Goal: Information Seeking & Learning: Learn about a topic

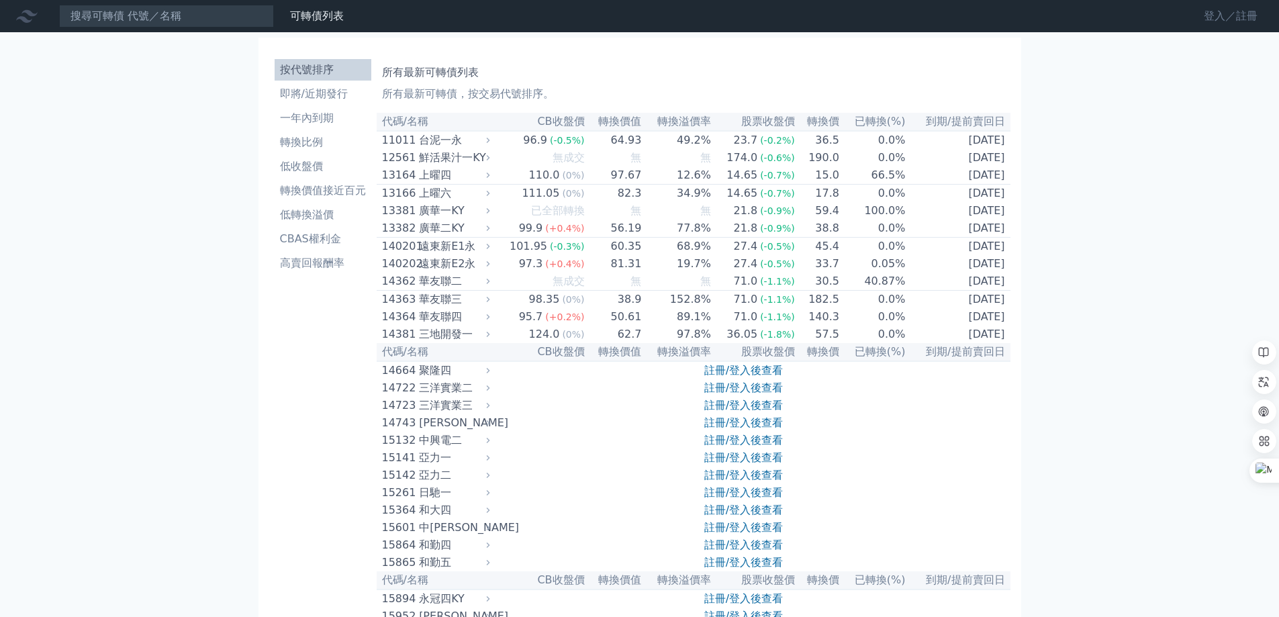
click at [1218, 23] on link "登入／註冊" at bounding box center [1230, 15] width 75 height 21
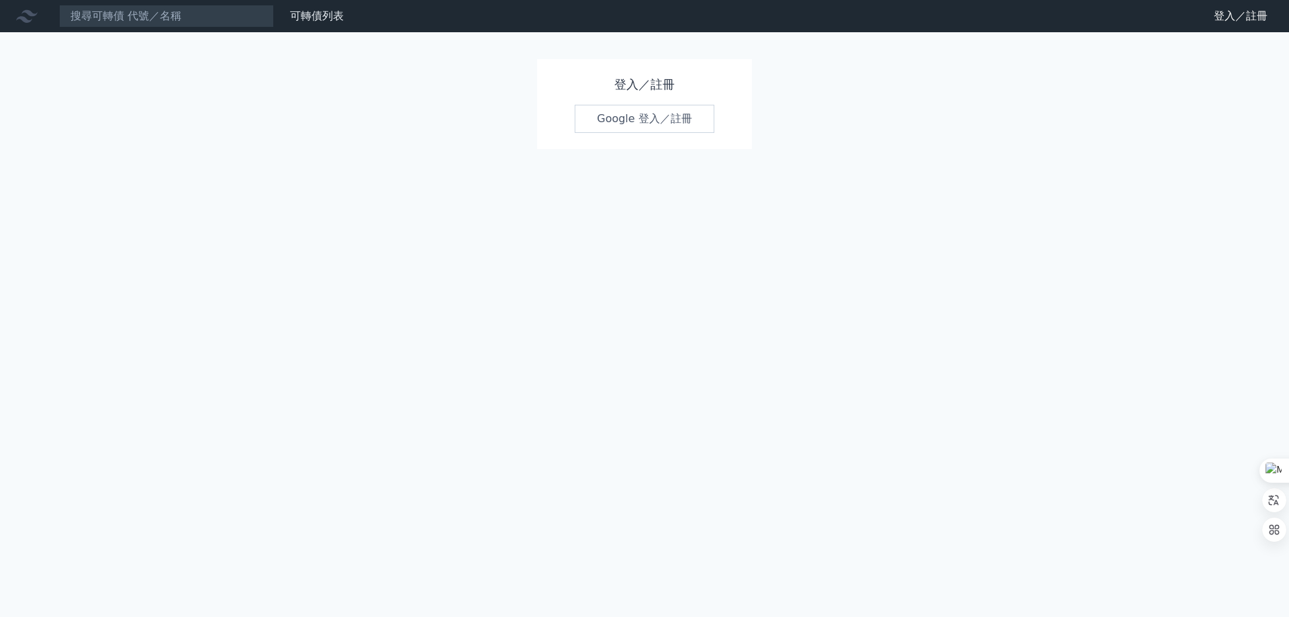
click at [643, 124] on link "Google 登入／註冊" at bounding box center [645, 119] width 140 height 28
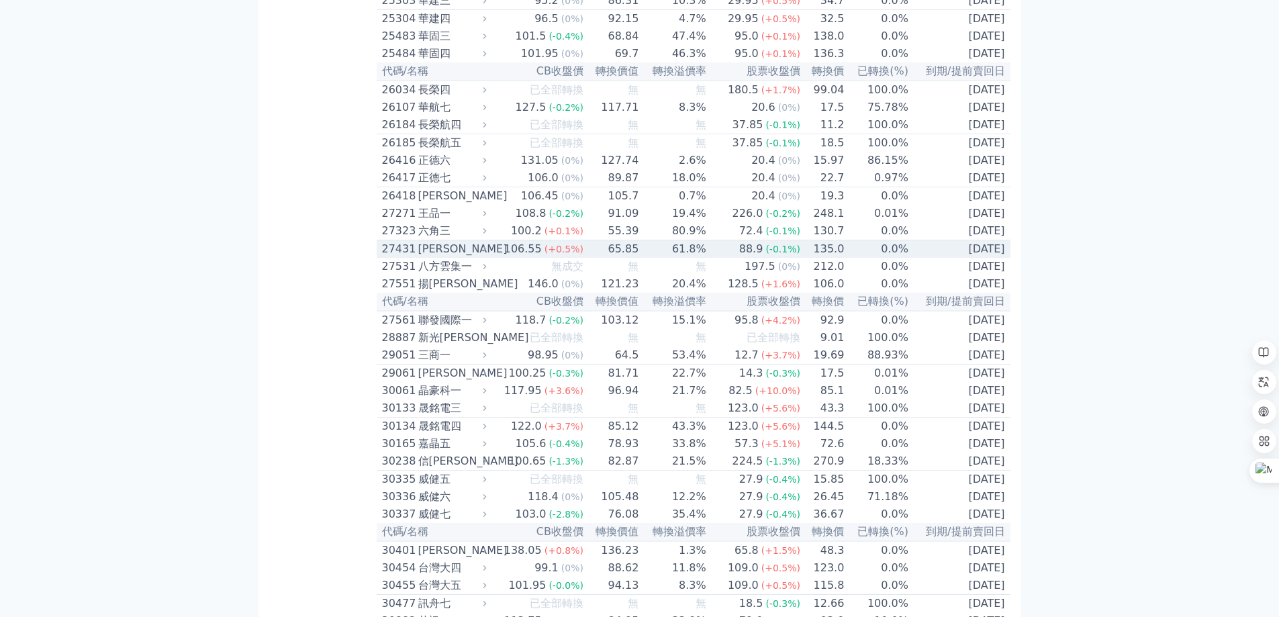
scroll to position [1522, 0]
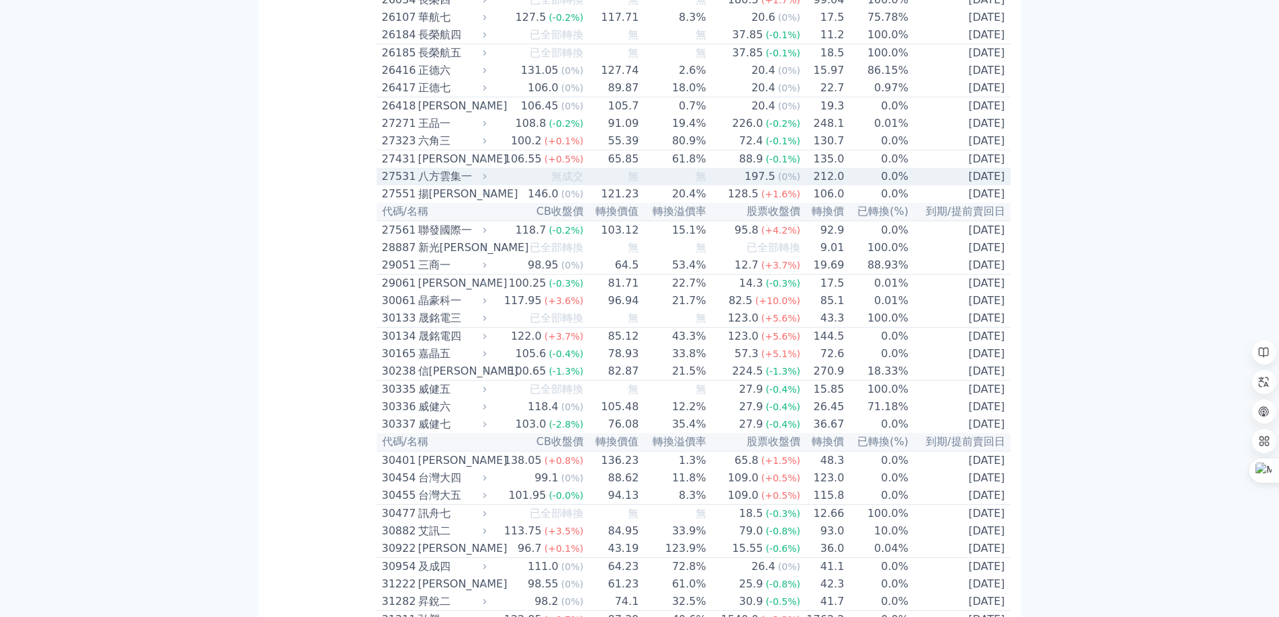
click at [433, 185] on div "八方雲集一" at bounding box center [451, 177] width 66 height 16
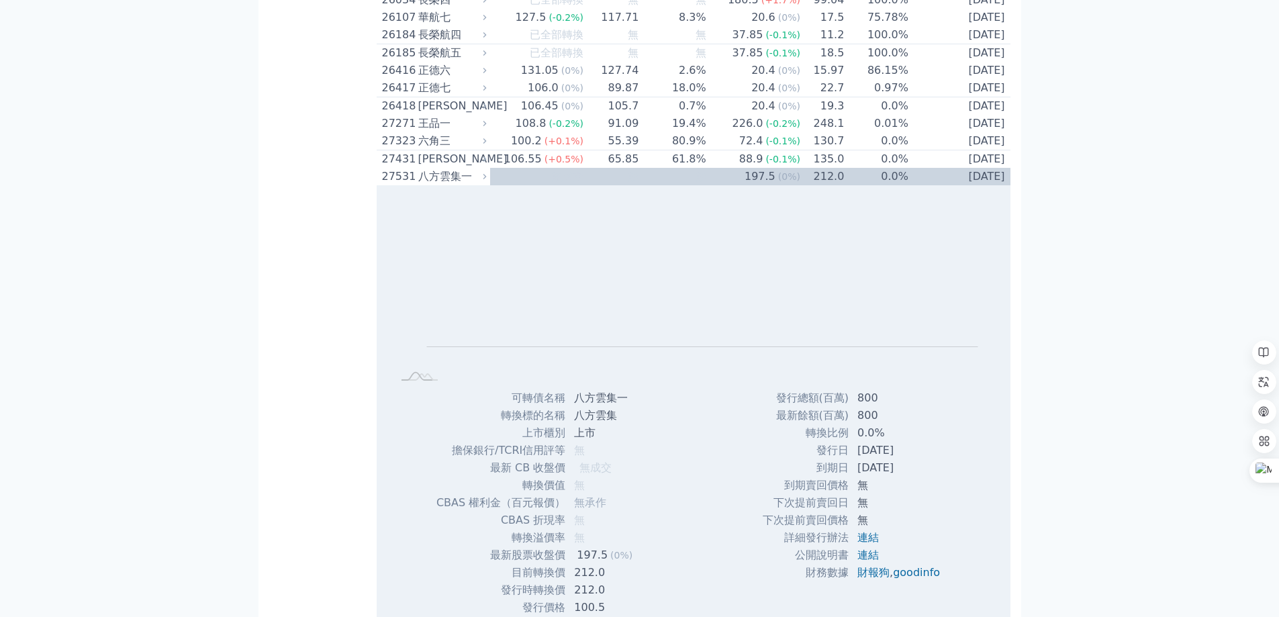
scroll to position [1701, 0]
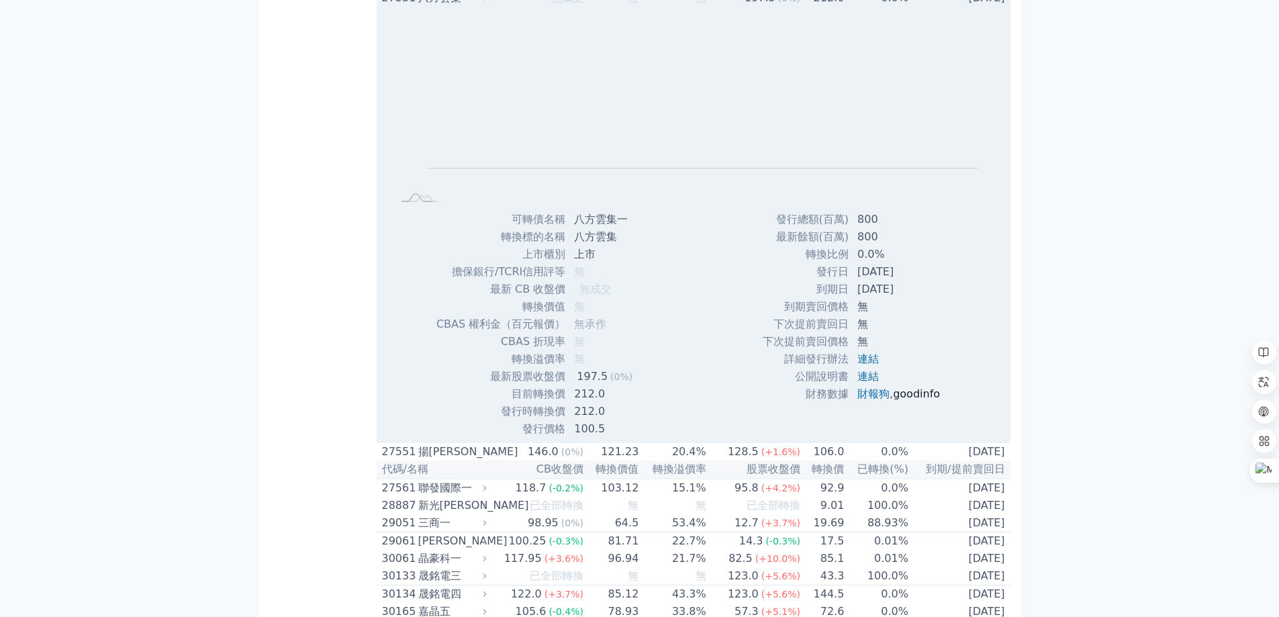
click at [928, 400] on link "goodinfo" at bounding box center [916, 393] width 47 height 13
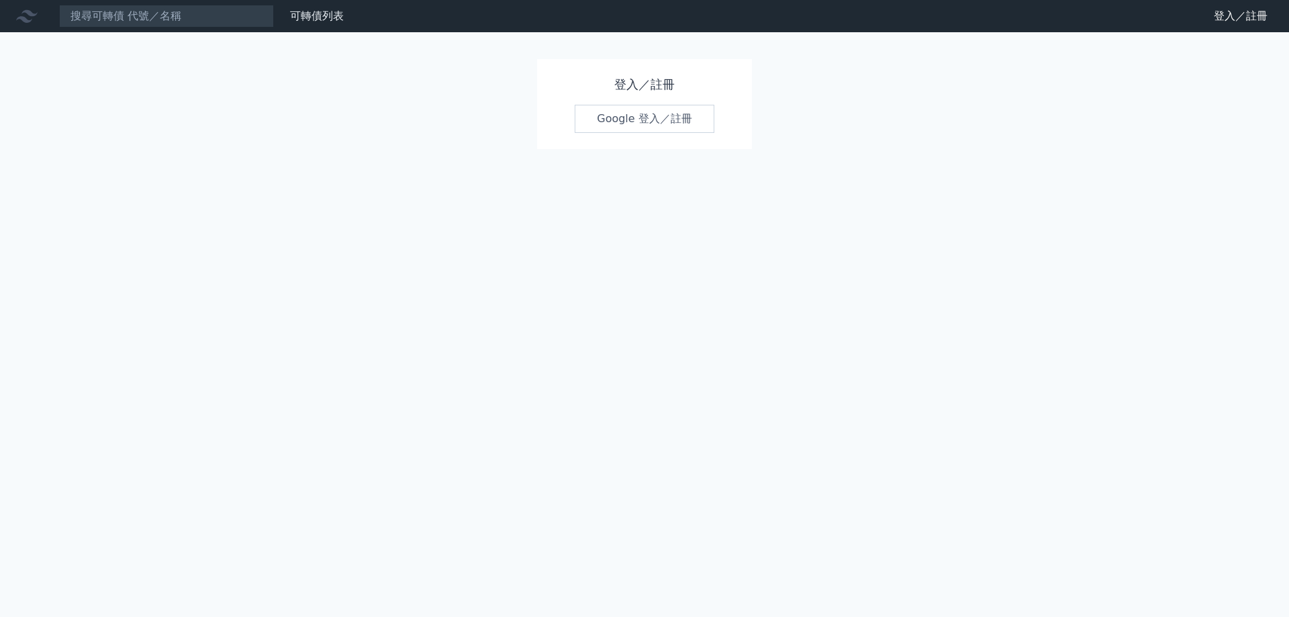
click at [623, 120] on link "Google 登入／註冊" at bounding box center [645, 119] width 140 height 28
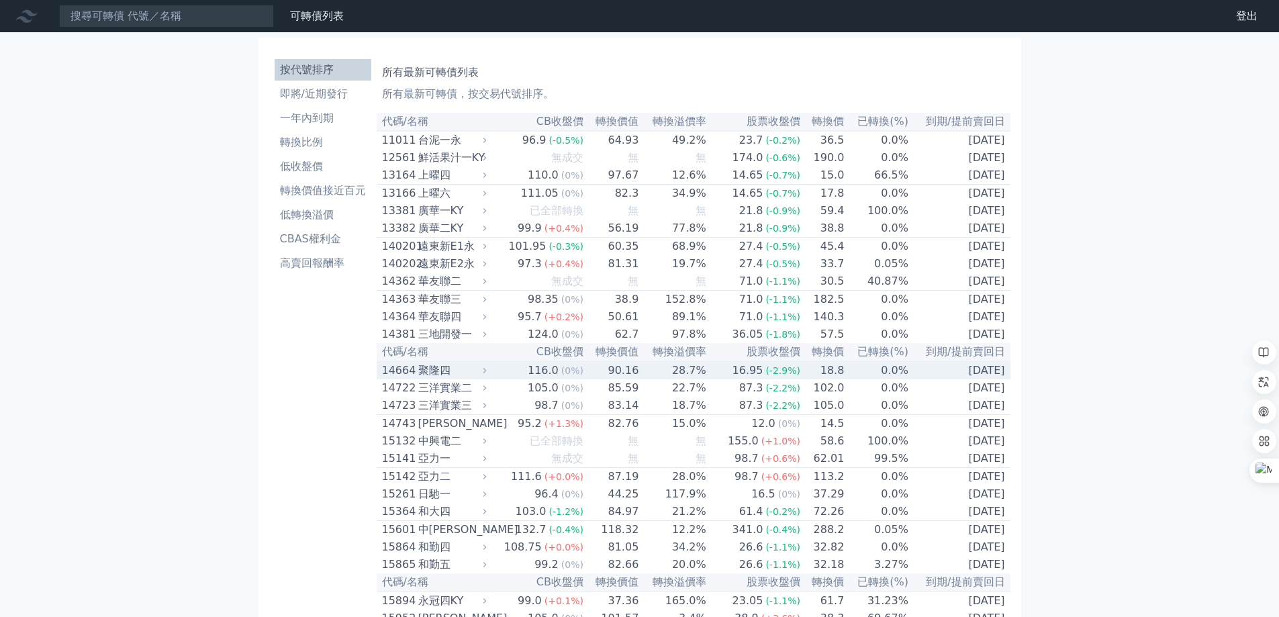
click at [429, 379] on div "聚隆四" at bounding box center [451, 371] width 66 height 16
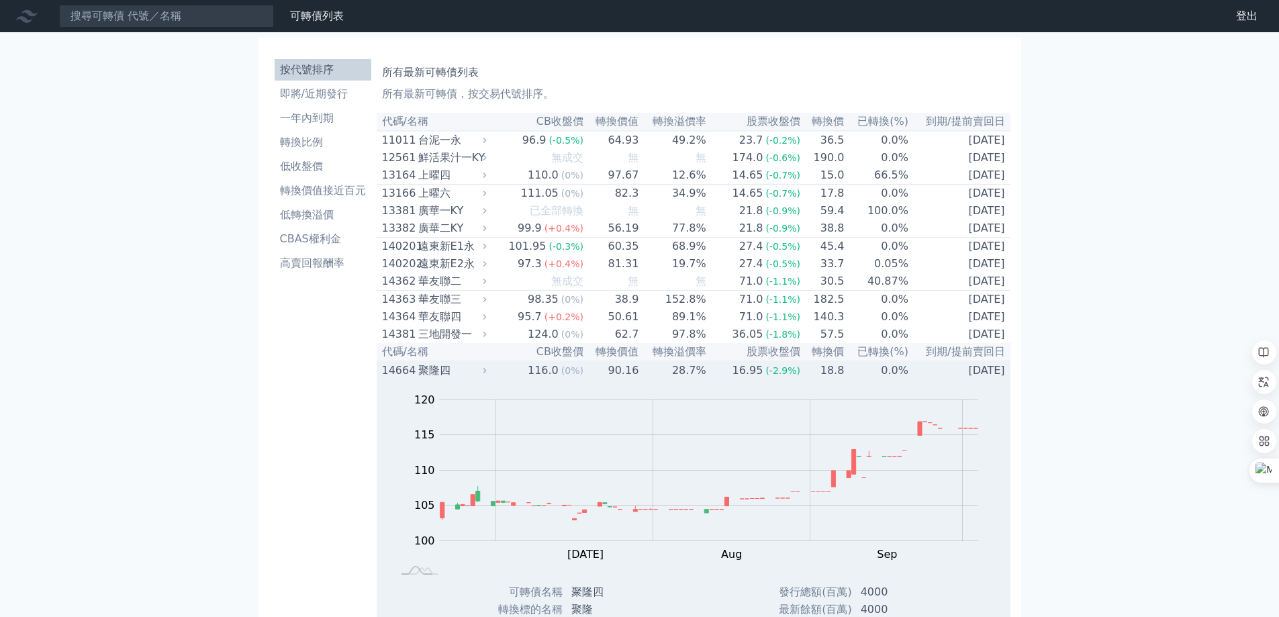
scroll to position [269, 0]
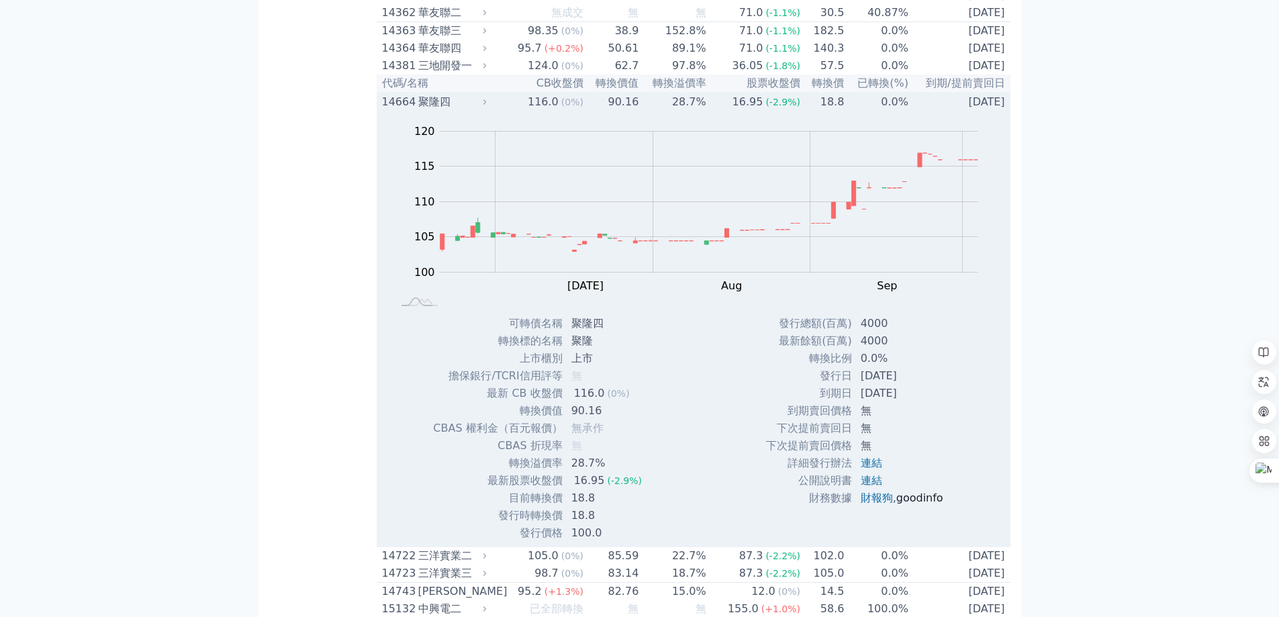
click at [921, 504] on link "goodinfo" at bounding box center [919, 497] width 47 height 13
click at [444, 110] on div "聚隆四" at bounding box center [451, 102] width 66 height 16
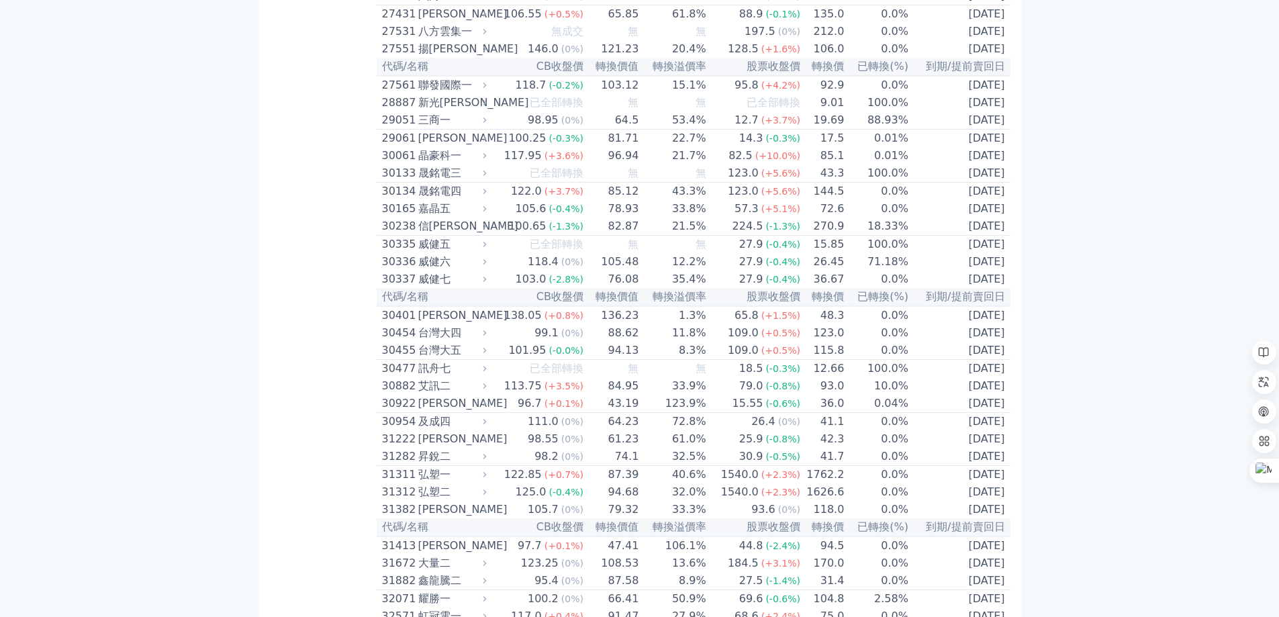
scroll to position [1701, 0]
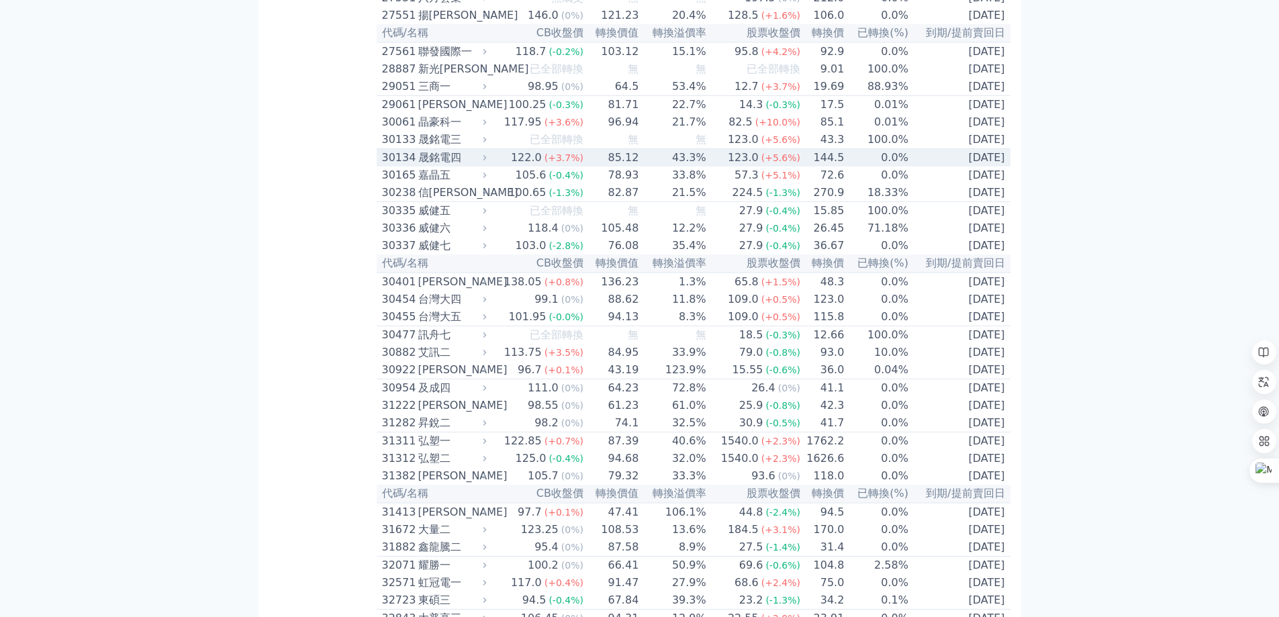
click at [427, 166] on div "晟銘電四" at bounding box center [451, 158] width 66 height 16
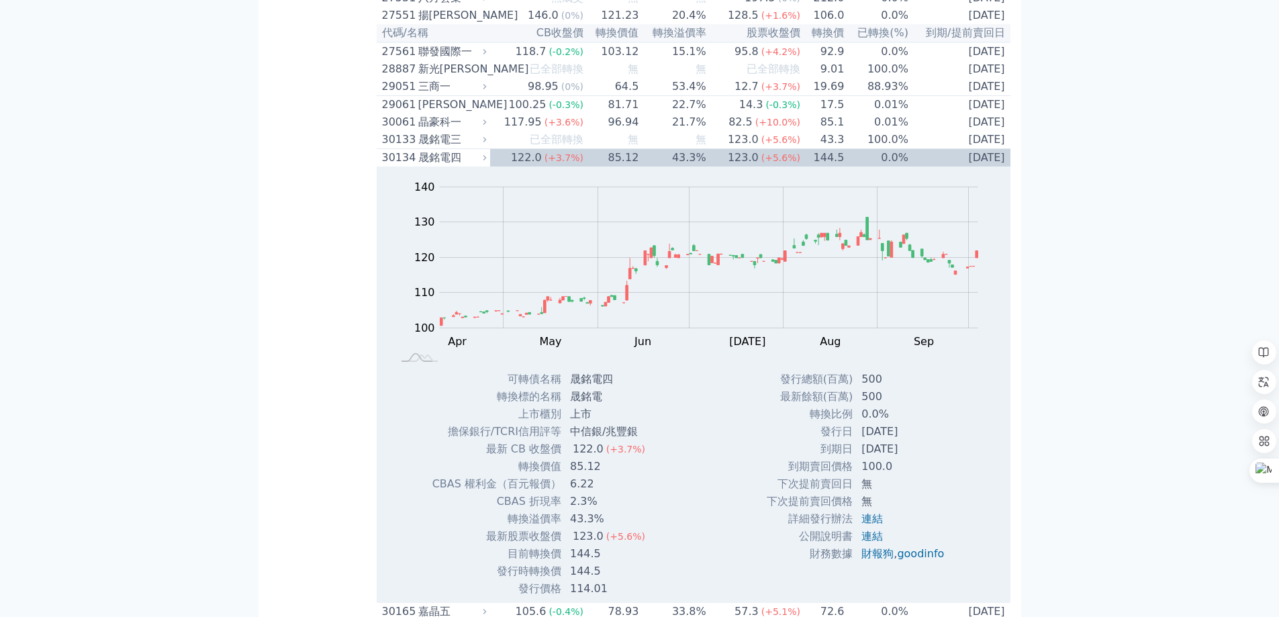
scroll to position [1969, 0]
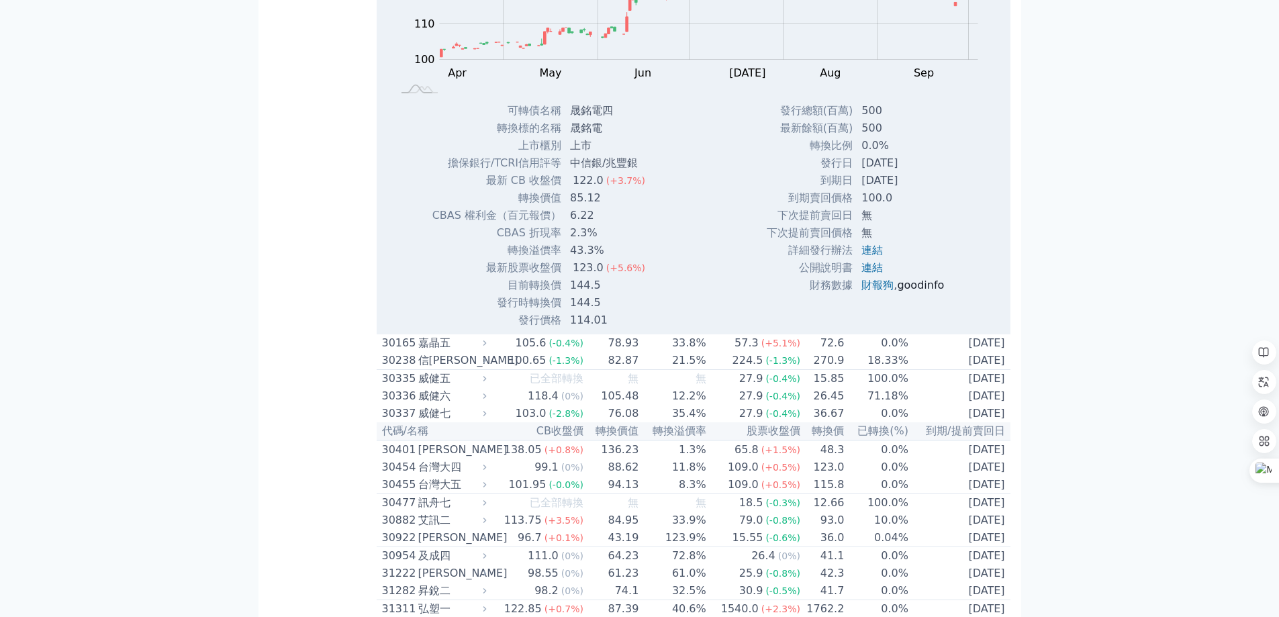
click at [921, 291] on link "goodinfo" at bounding box center [920, 285] width 47 height 13
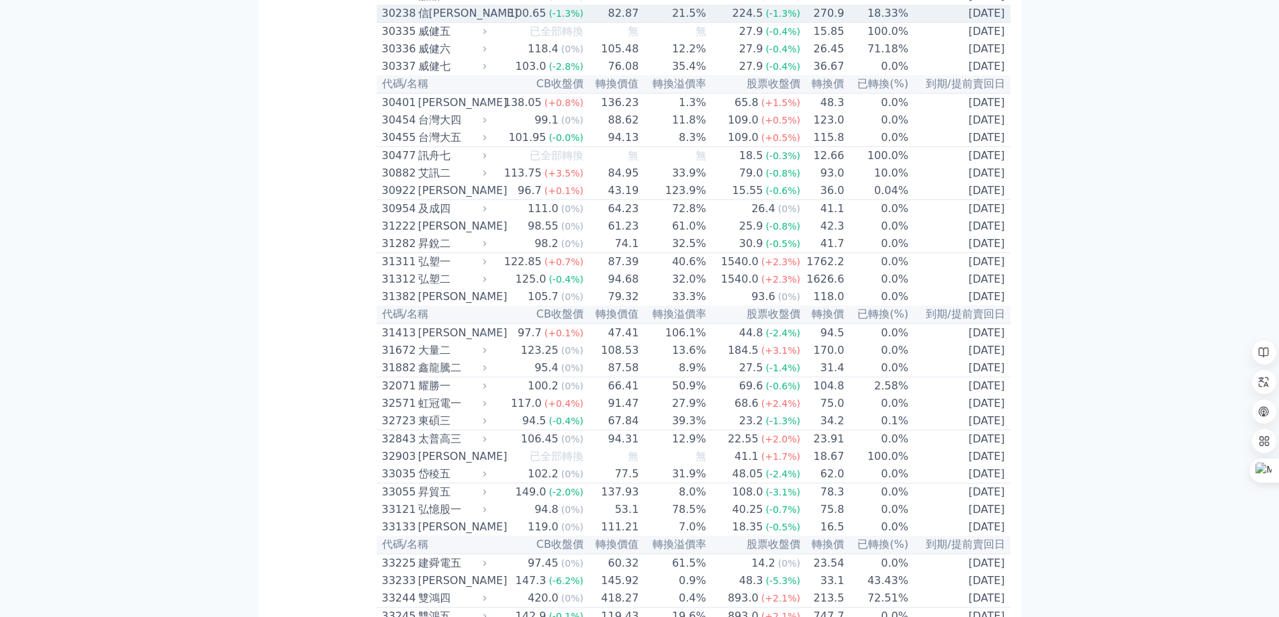
click at [428, 21] on div "信[PERSON_NAME]" at bounding box center [451, 13] width 66 height 16
click at [446, 21] on div "信[PERSON_NAME]" at bounding box center [451, 13] width 66 height 16
click at [429, 21] on div "信[PERSON_NAME]" at bounding box center [451, 13] width 66 height 16
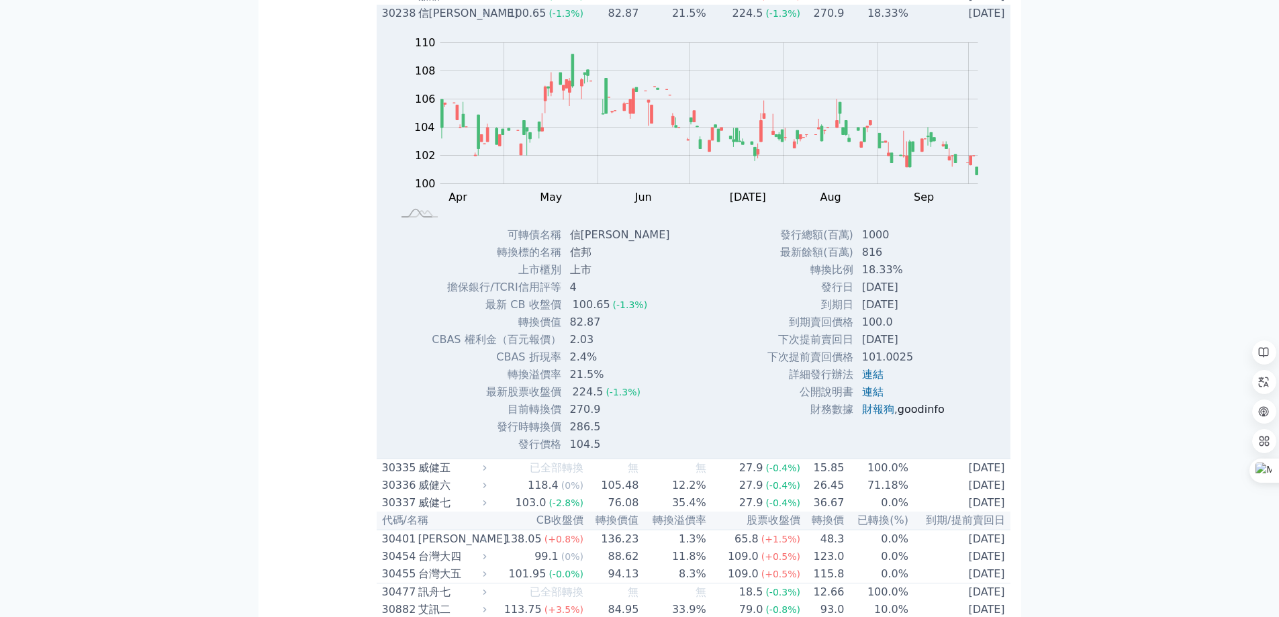
click at [914, 416] on link "goodinfo" at bounding box center [921, 409] width 47 height 13
click at [399, 21] on div "30238" at bounding box center [398, 13] width 33 height 16
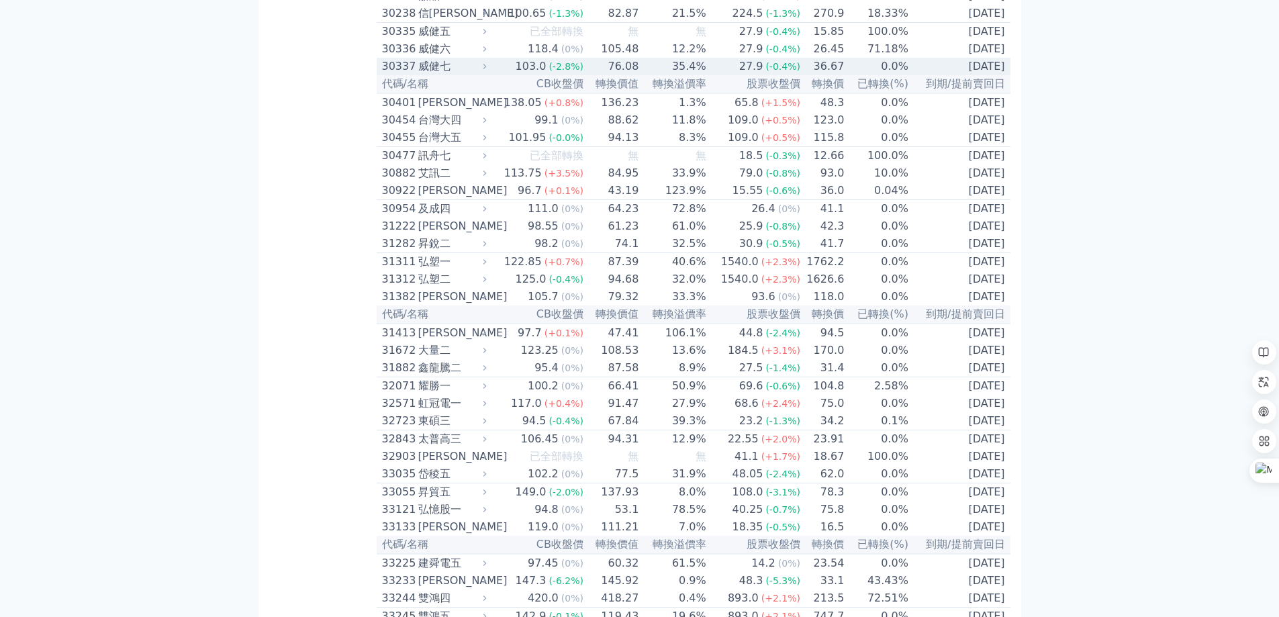
click at [455, 75] on div "威健七" at bounding box center [451, 66] width 66 height 16
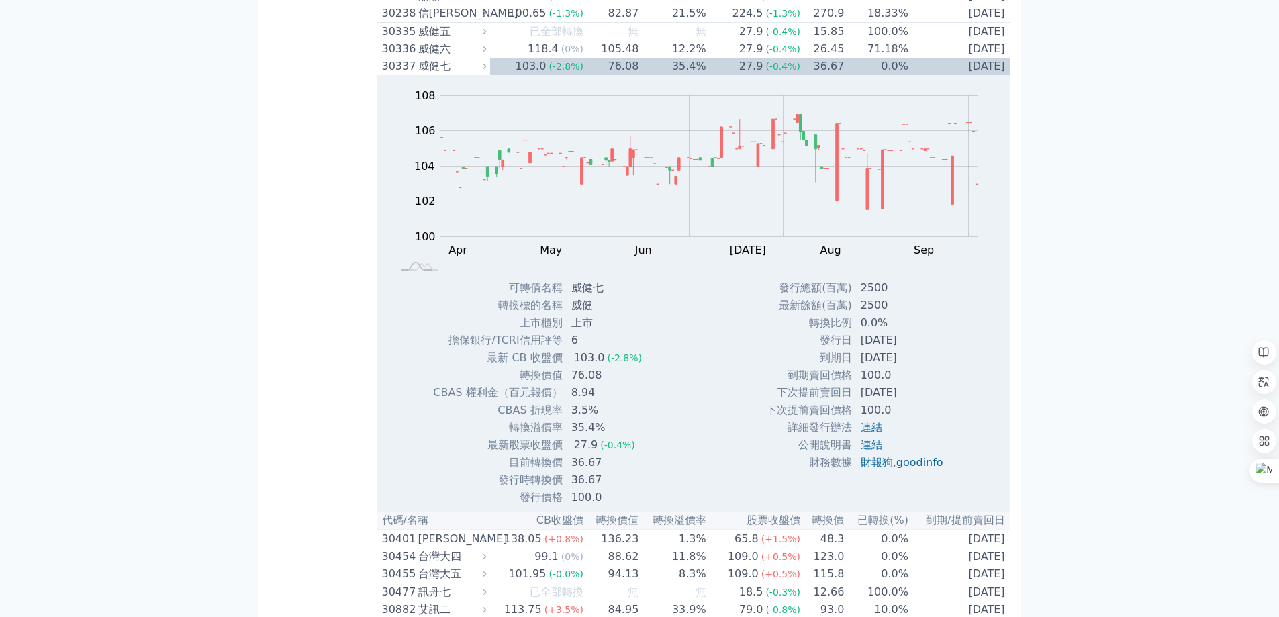
scroll to position [2059, 0]
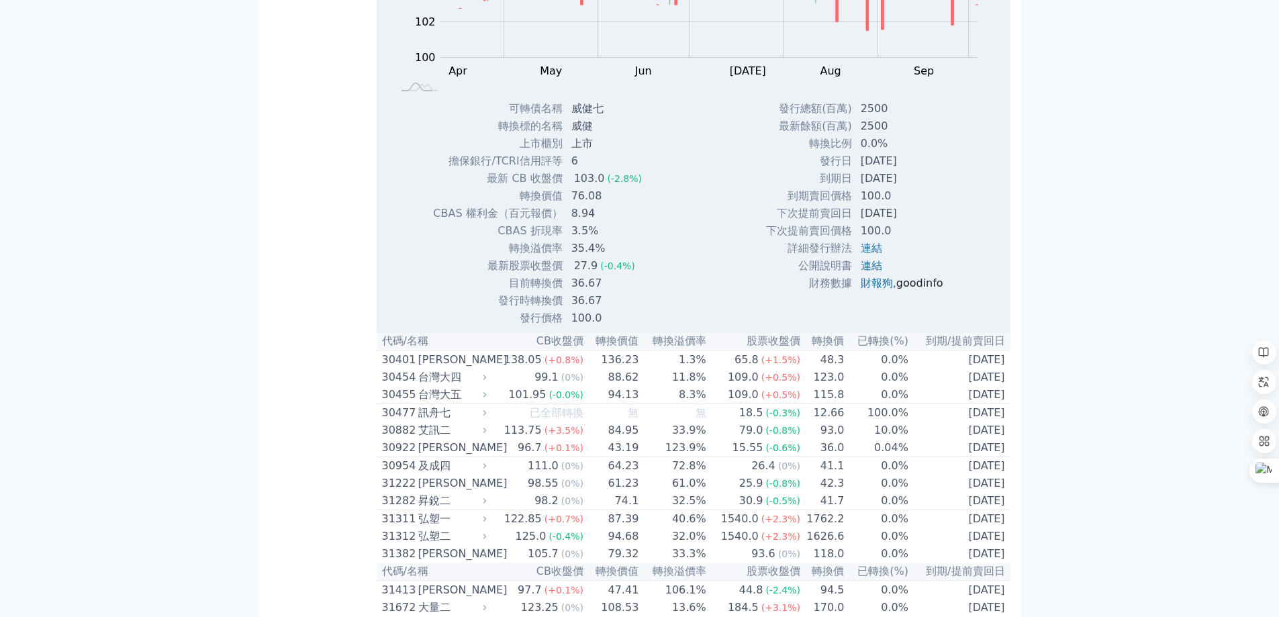
click at [908, 289] on link "goodinfo" at bounding box center [919, 283] width 47 height 13
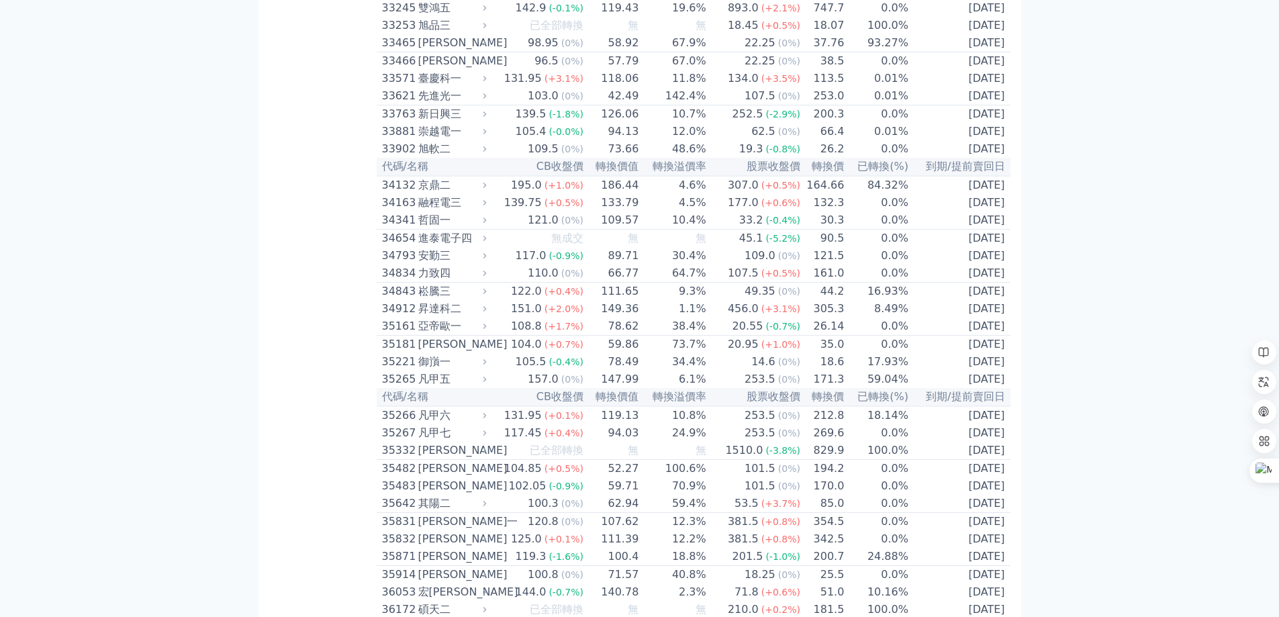
scroll to position [2506, 0]
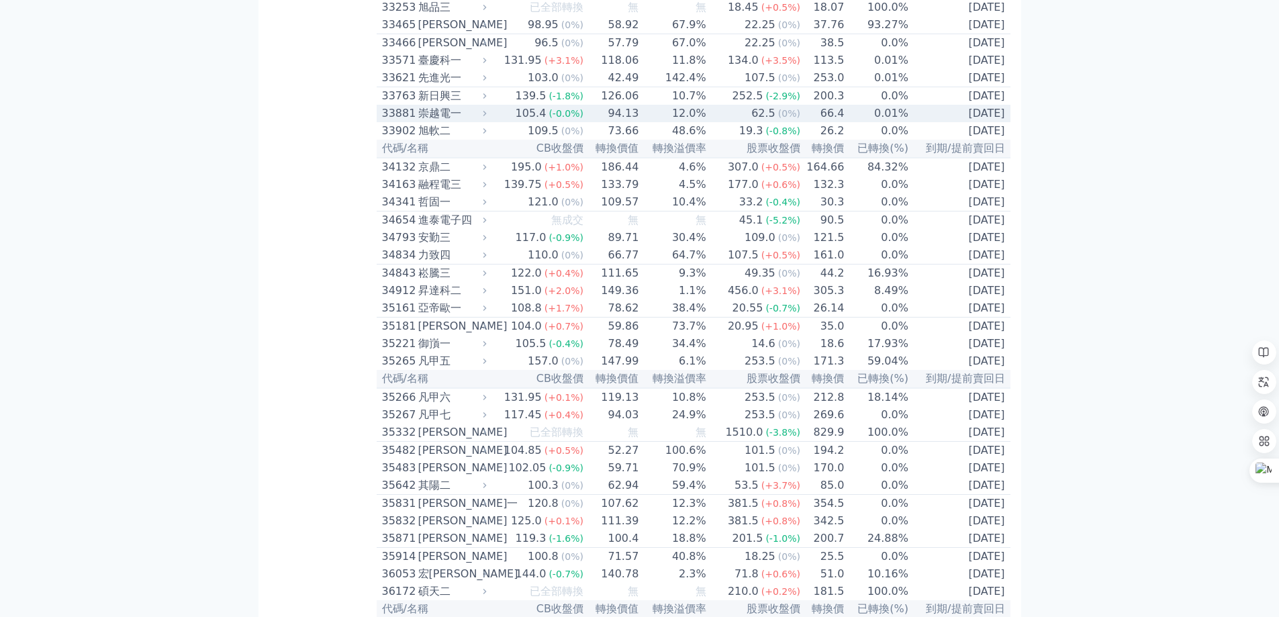
click at [410, 122] on div "33881" at bounding box center [398, 113] width 33 height 16
click at [449, 122] on div "崇越電一" at bounding box center [451, 113] width 66 height 16
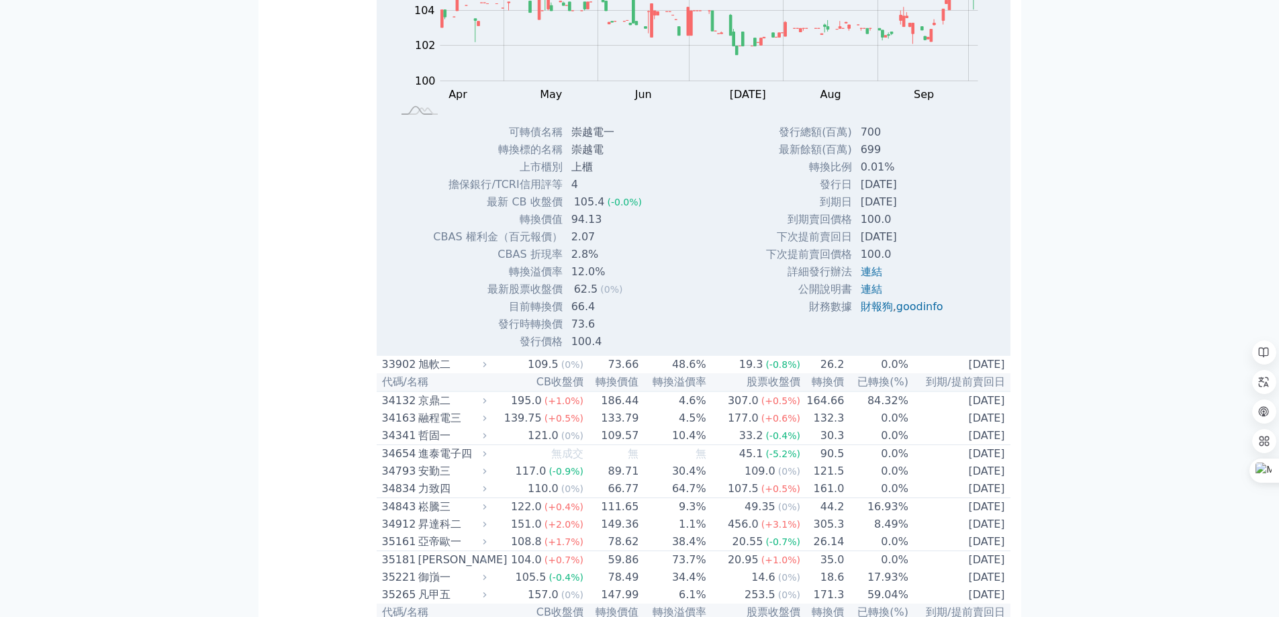
scroll to position [2865, 0]
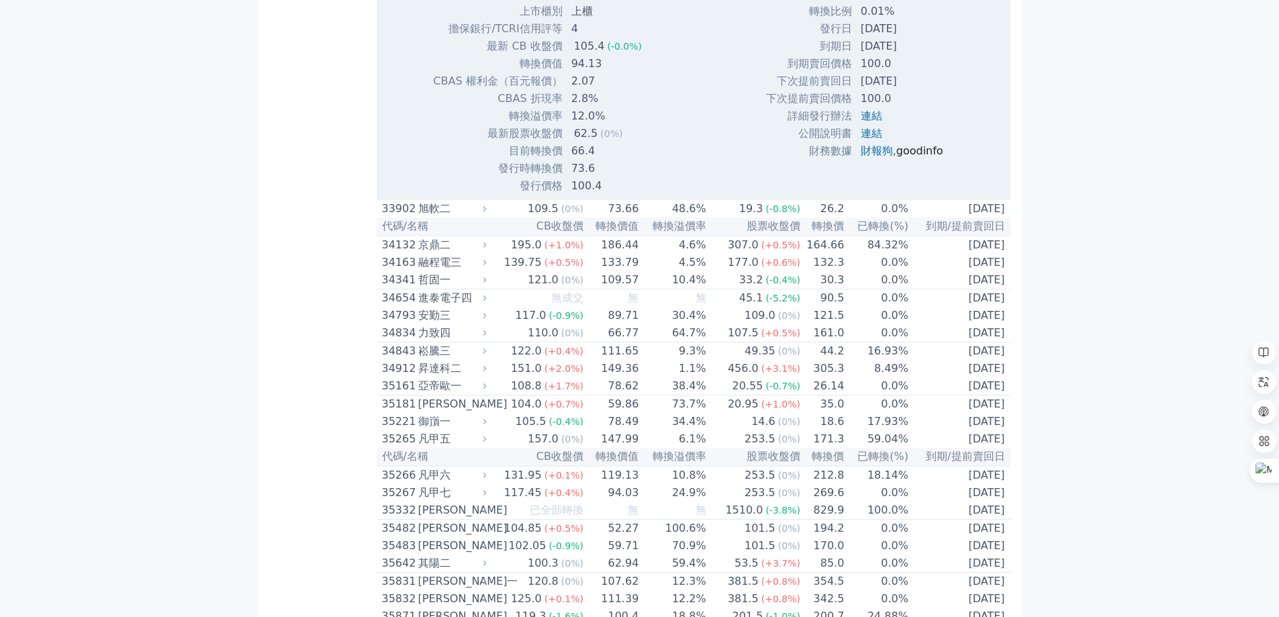
click at [933, 157] on link "goodinfo" at bounding box center [919, 150] width 47 height 13
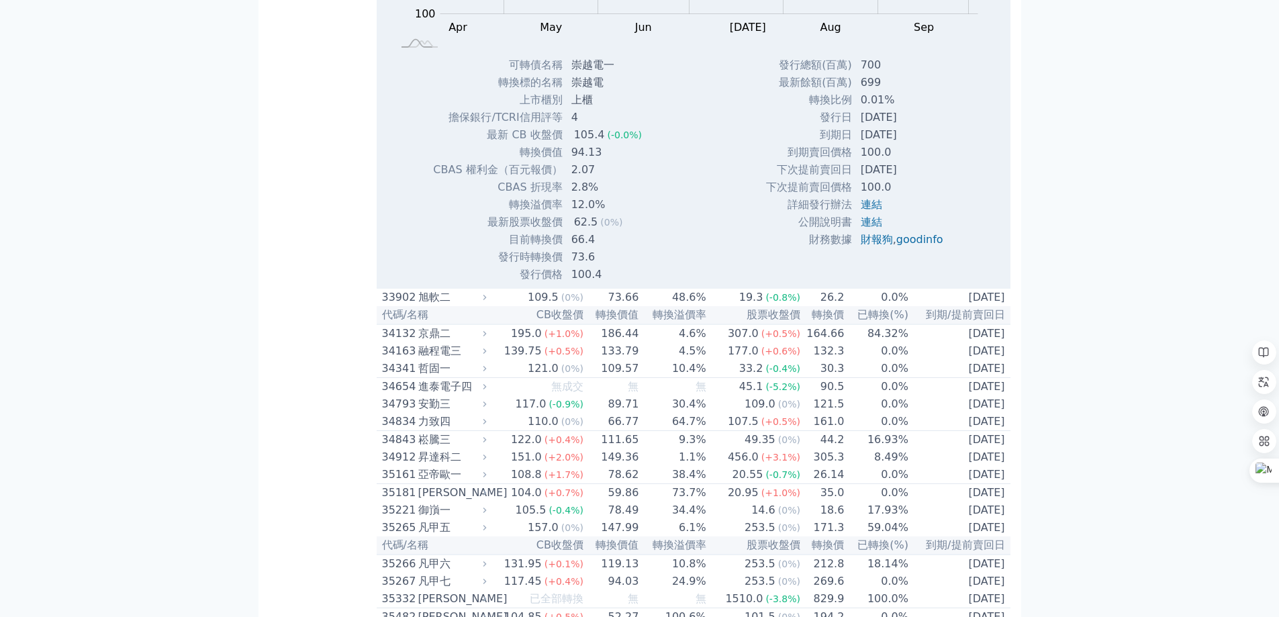
scroll to position [2686, 0]
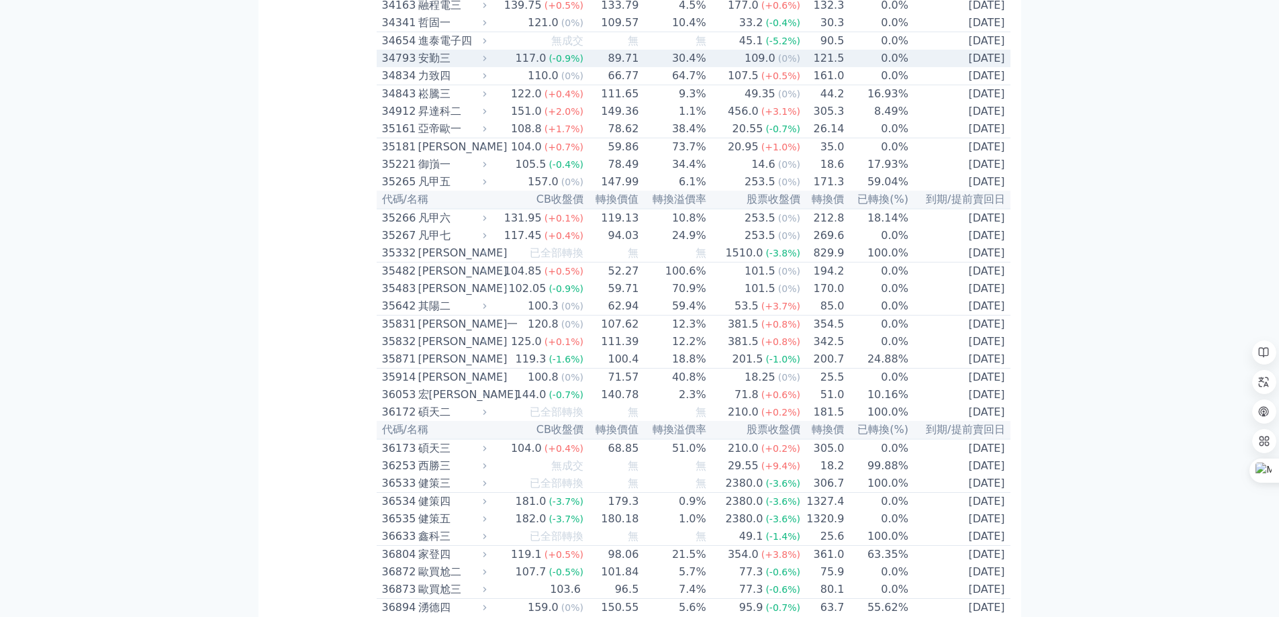
click at [410, 66] on div "34793" at bounding box center [398, 58] width 33 height 16
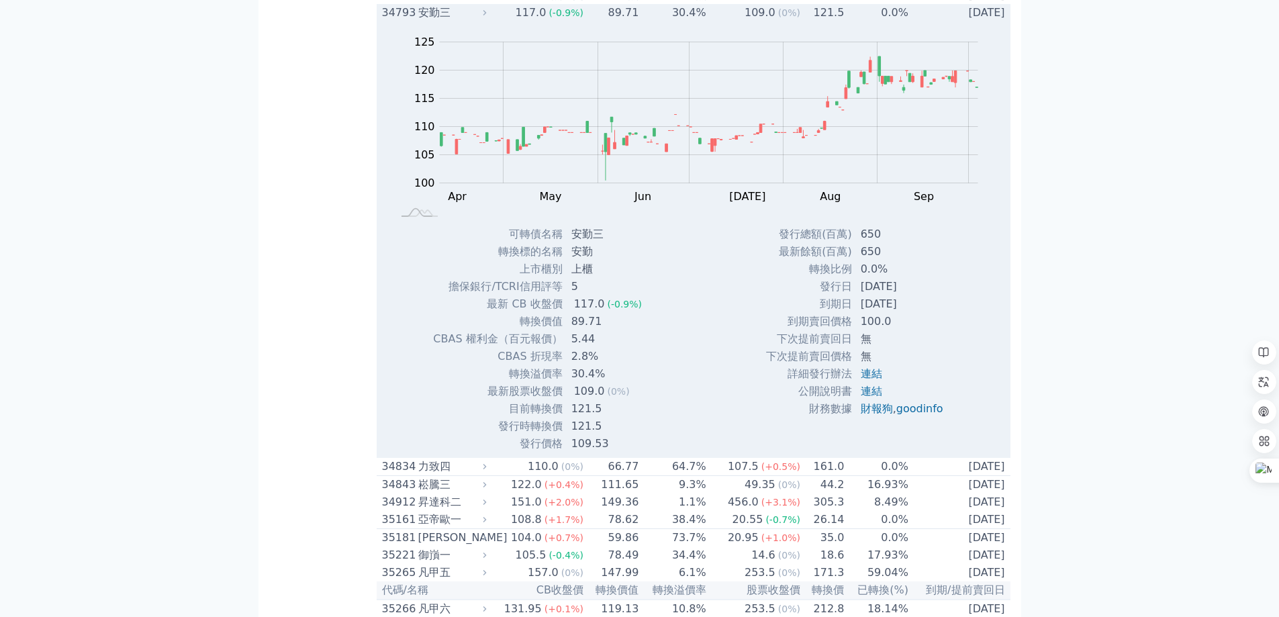
scroll to position [2775, 0]
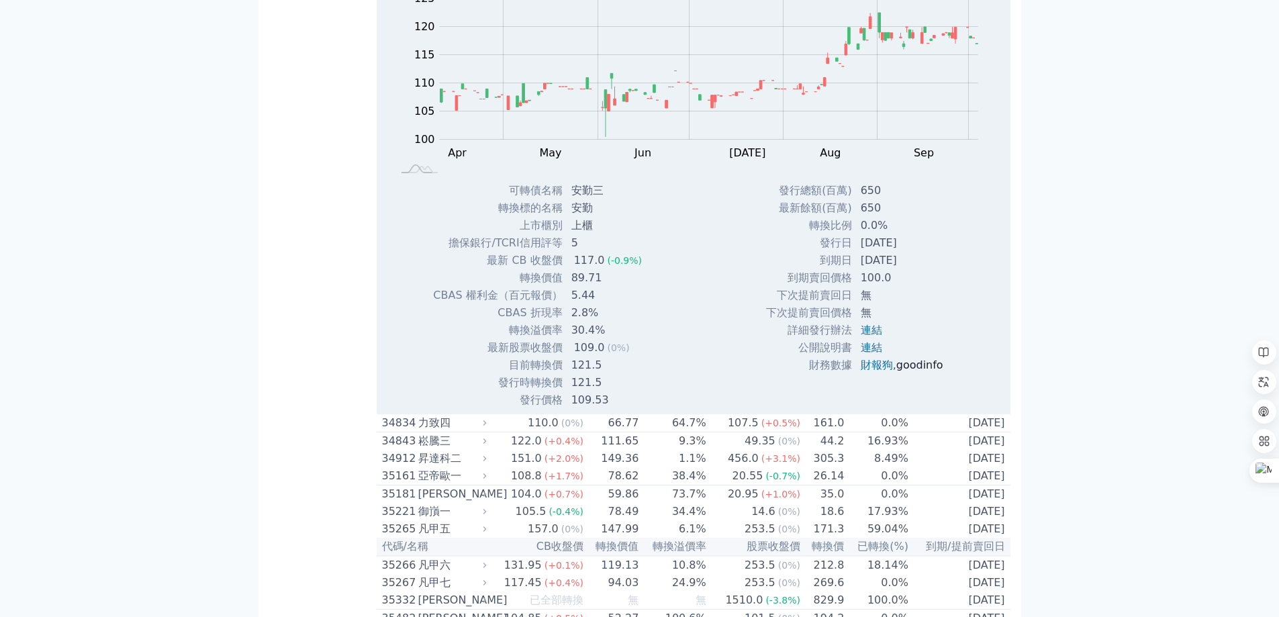
click at [925, 371] on link "goodinfo" at bounding box center [919, 365] width 47 height 13
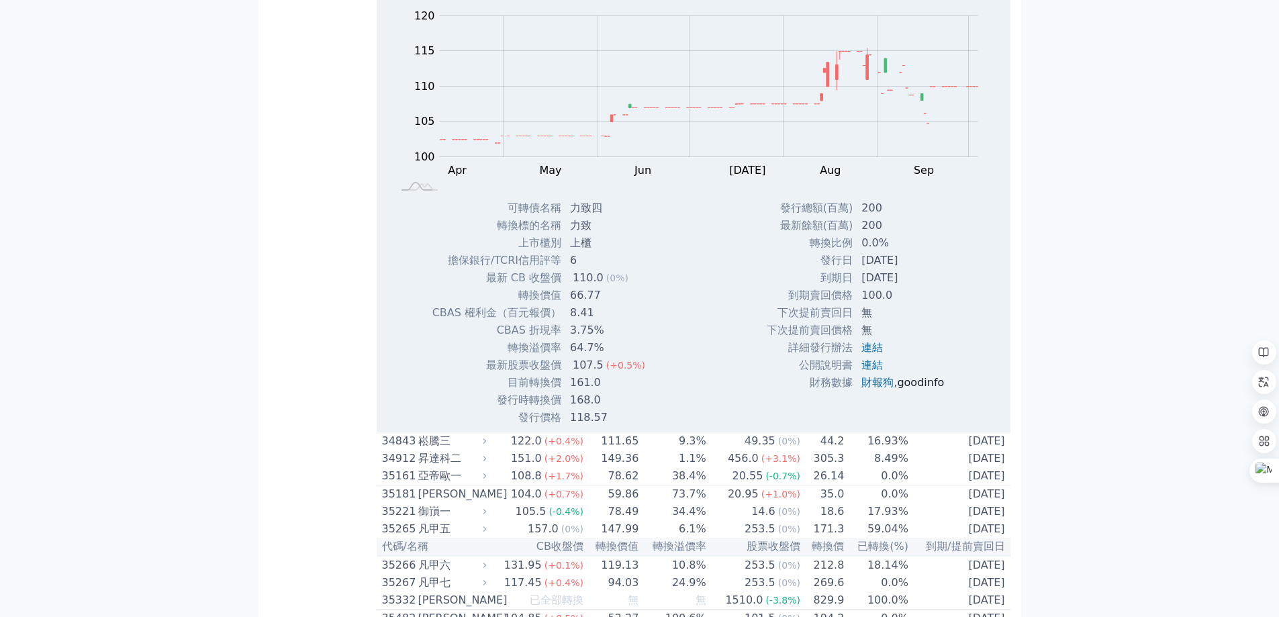
click at [925, 389] on link "goodinfo" at bounding box center [920, 382] width 47 height 13
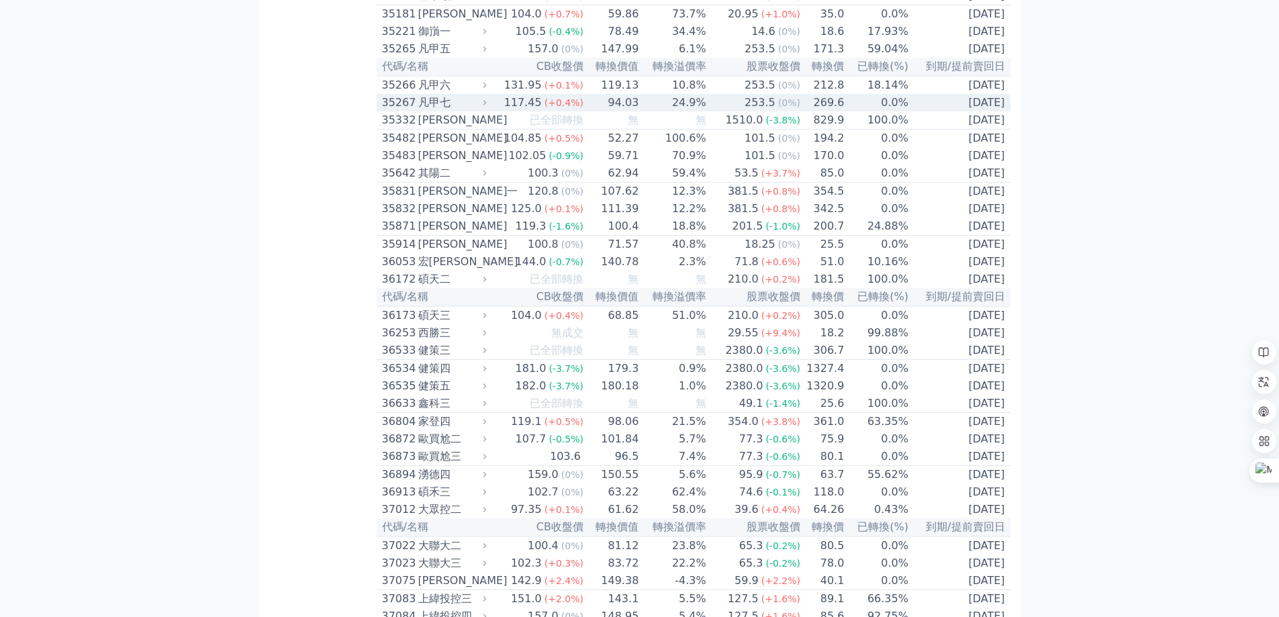
scroll to position [2865, 0]
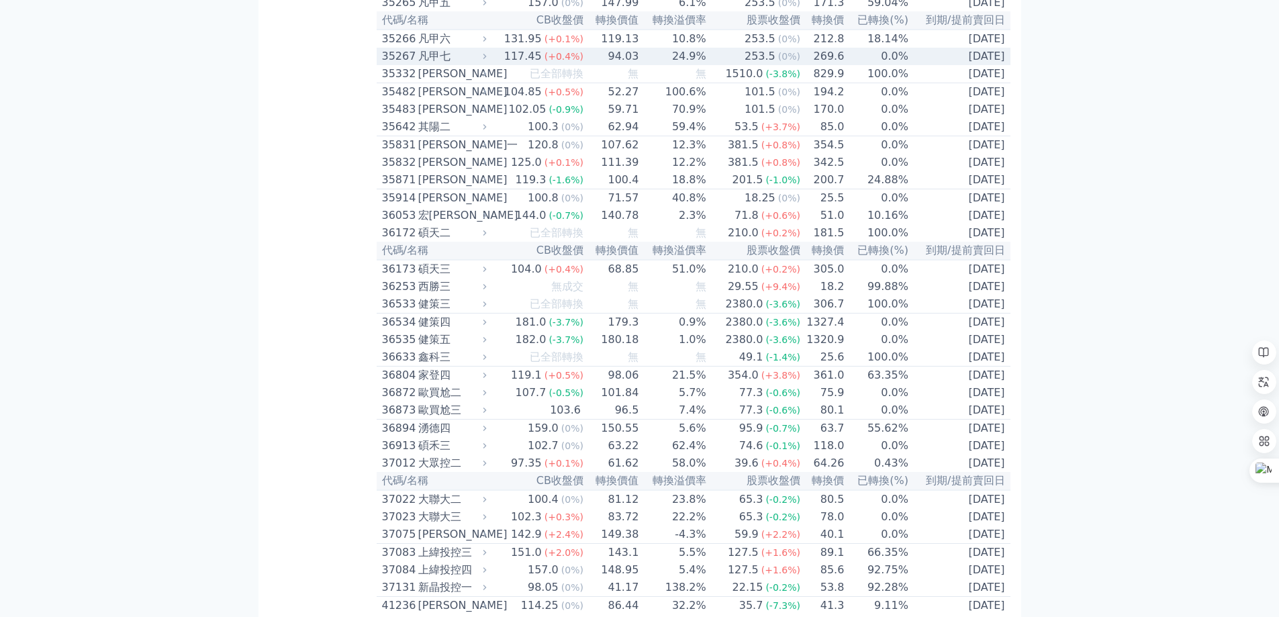
click at [407, 64] on div "35267" at bounding box center [398, 56] width 33 height 16
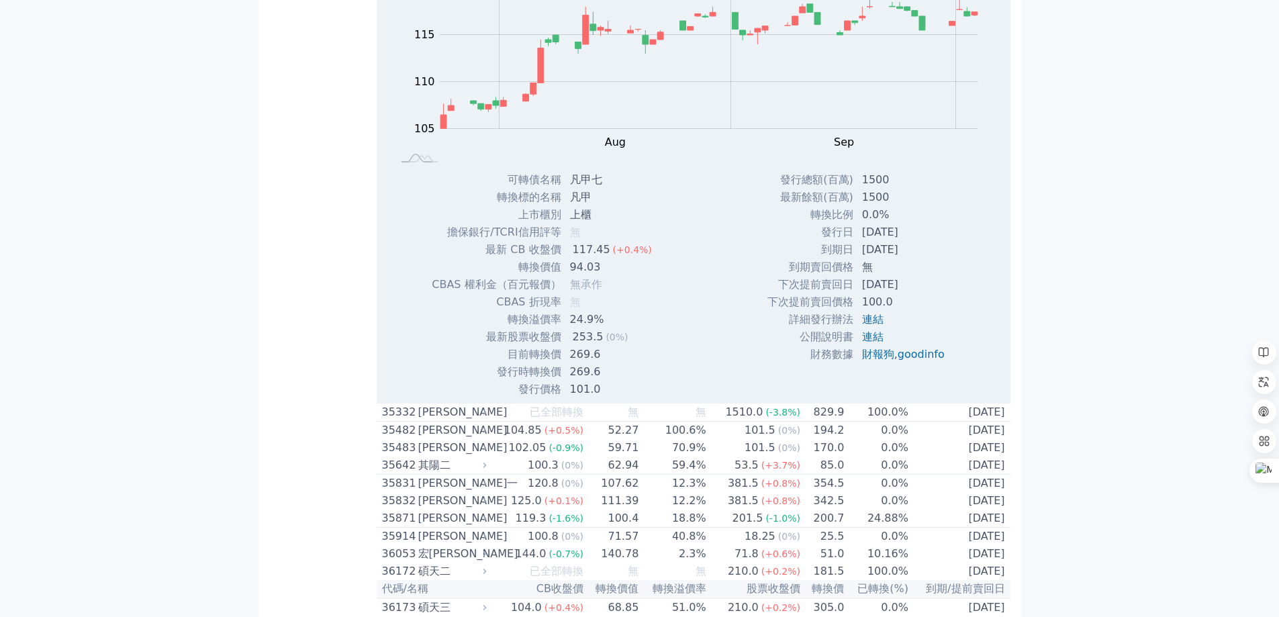
scroll to position [3044, 0]
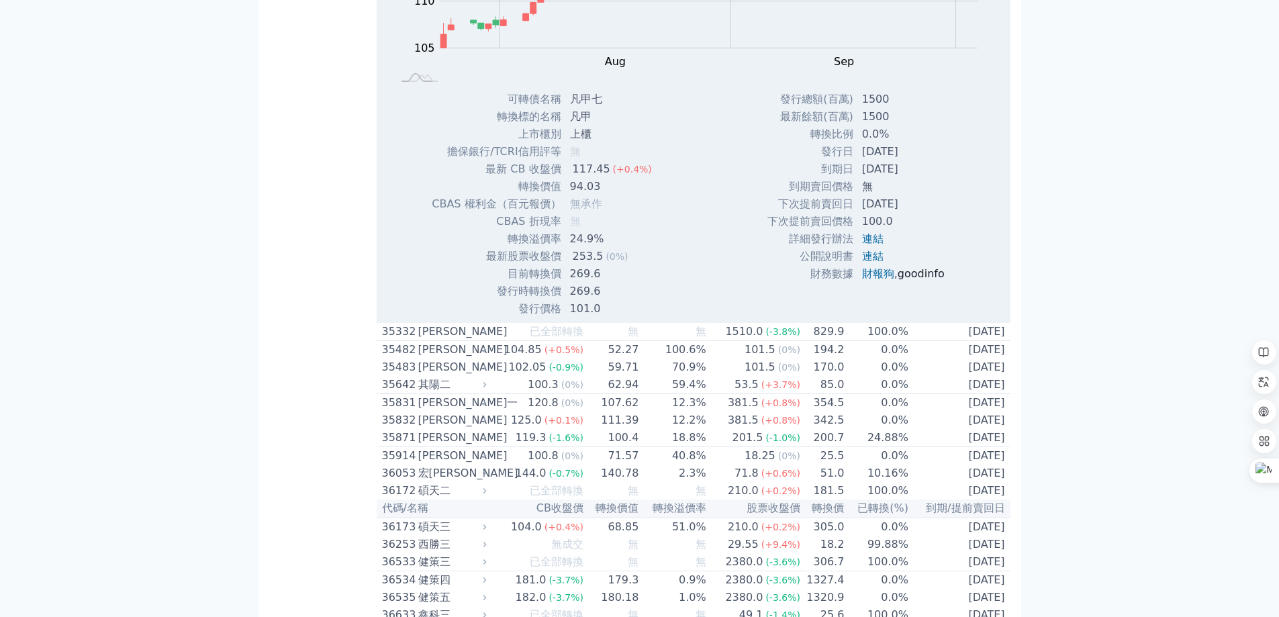
click at [916, 280] on link "goodinfo" at bounding box center [921, 273] width 47 height 13
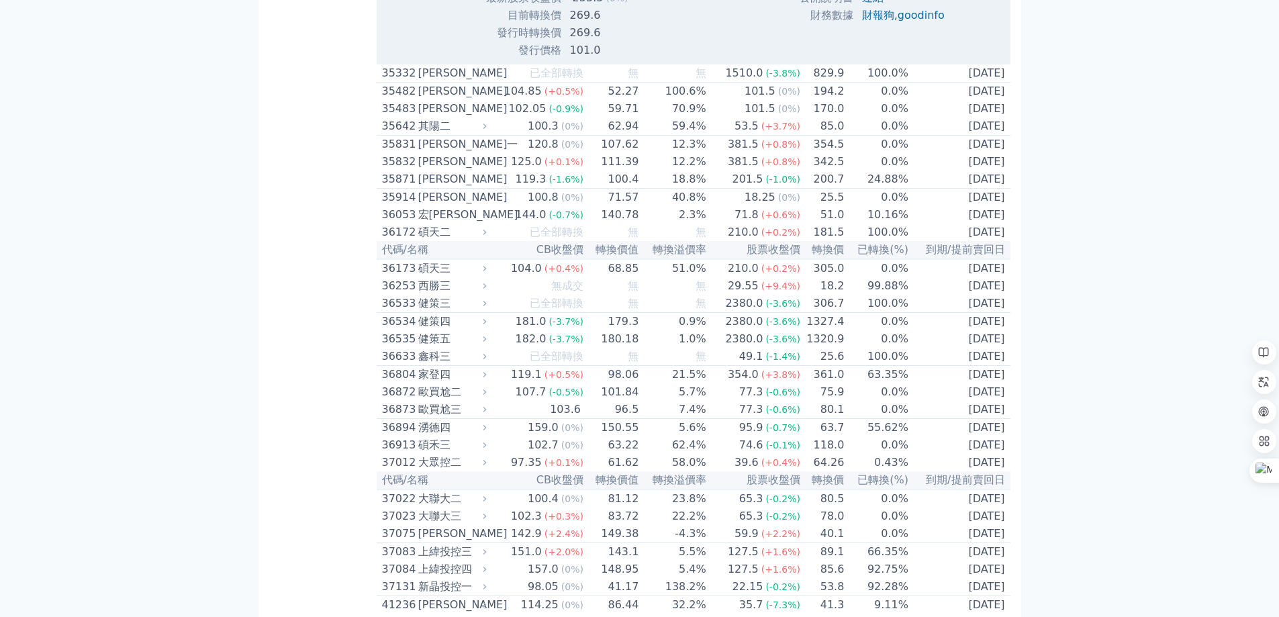
scroll to position [3312, 0]
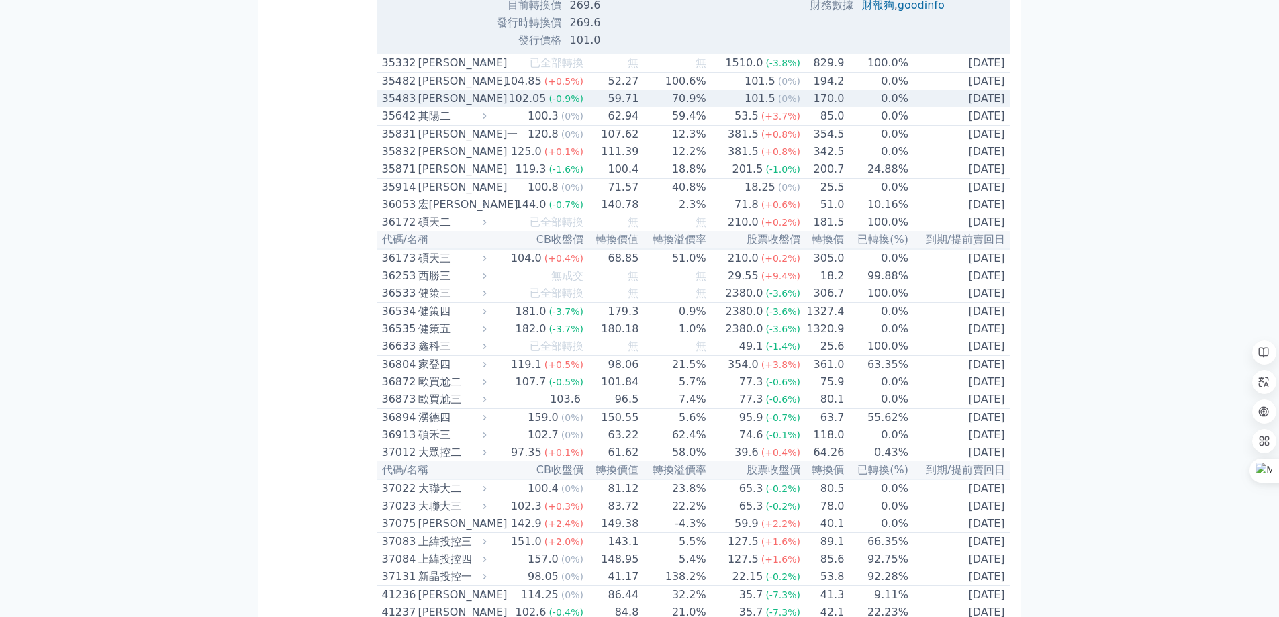
click at [635, 107] on td "59.71" at bounding box center [611, 98] width 55 height 17
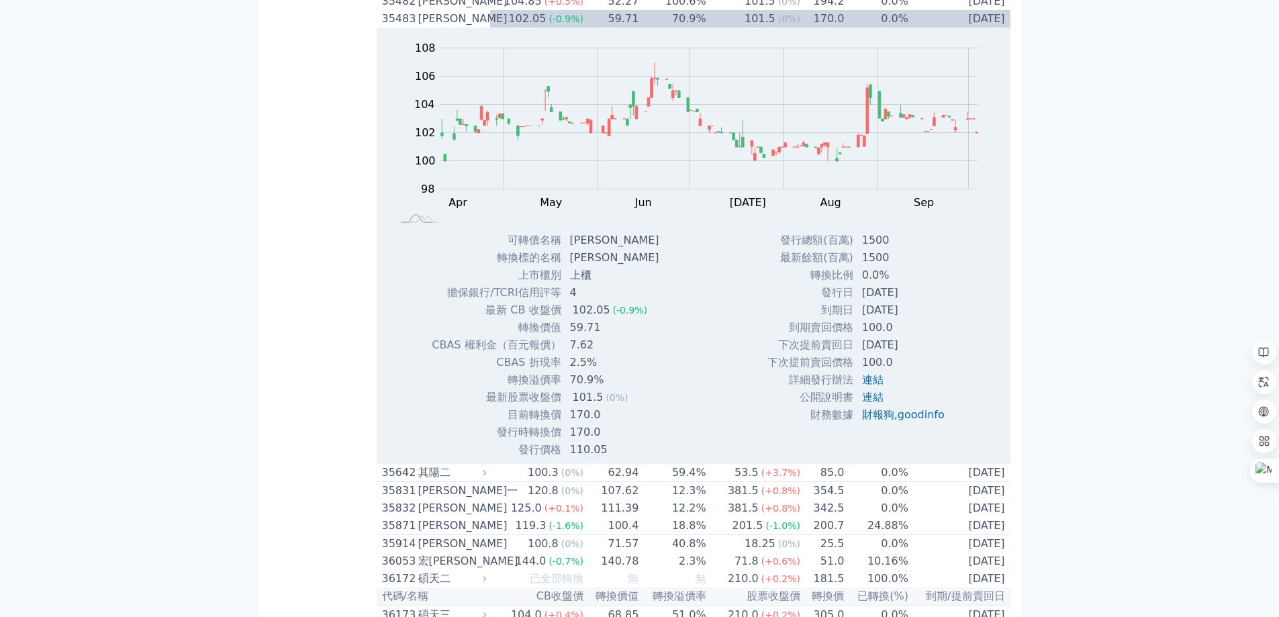
scroll to position [3491, 0]
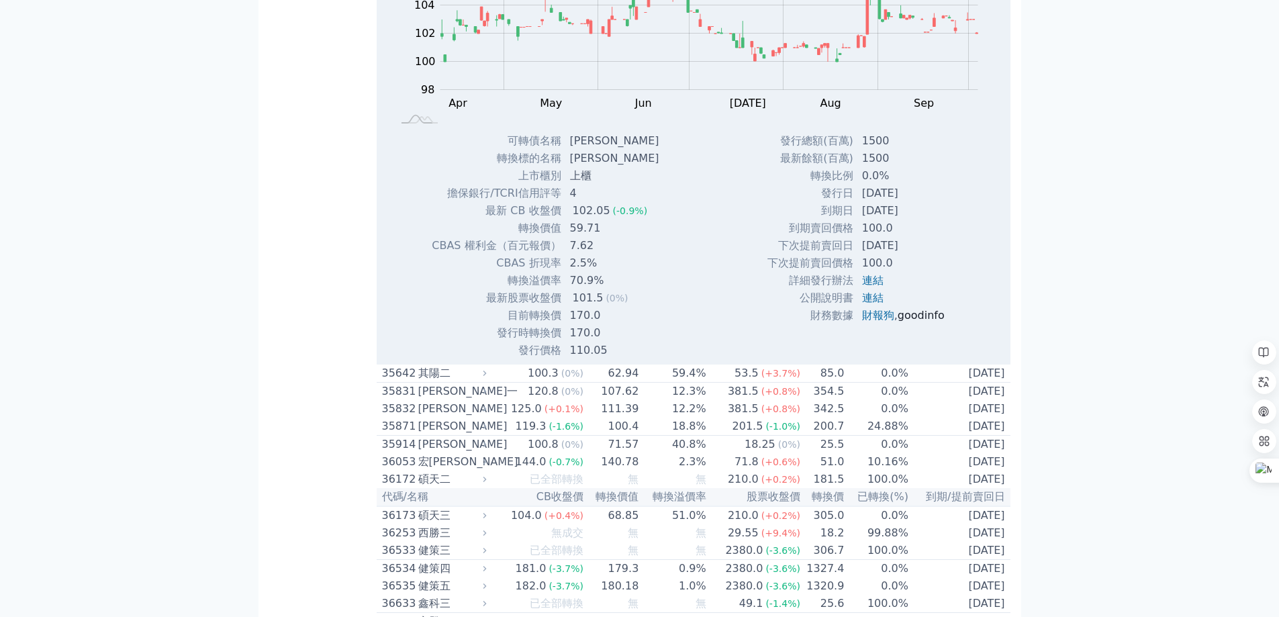
click at [920, 322] on link "goodinfo" at bounding box center [921, 315] width 47 height 13
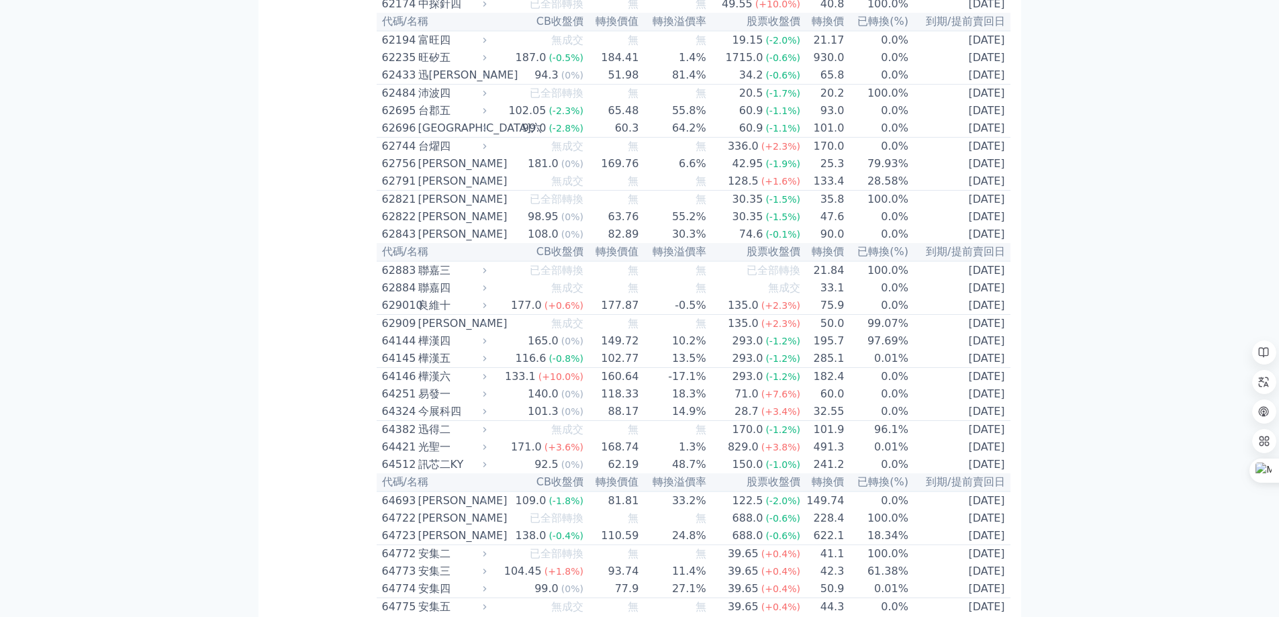
scroll to position [5640, 0]
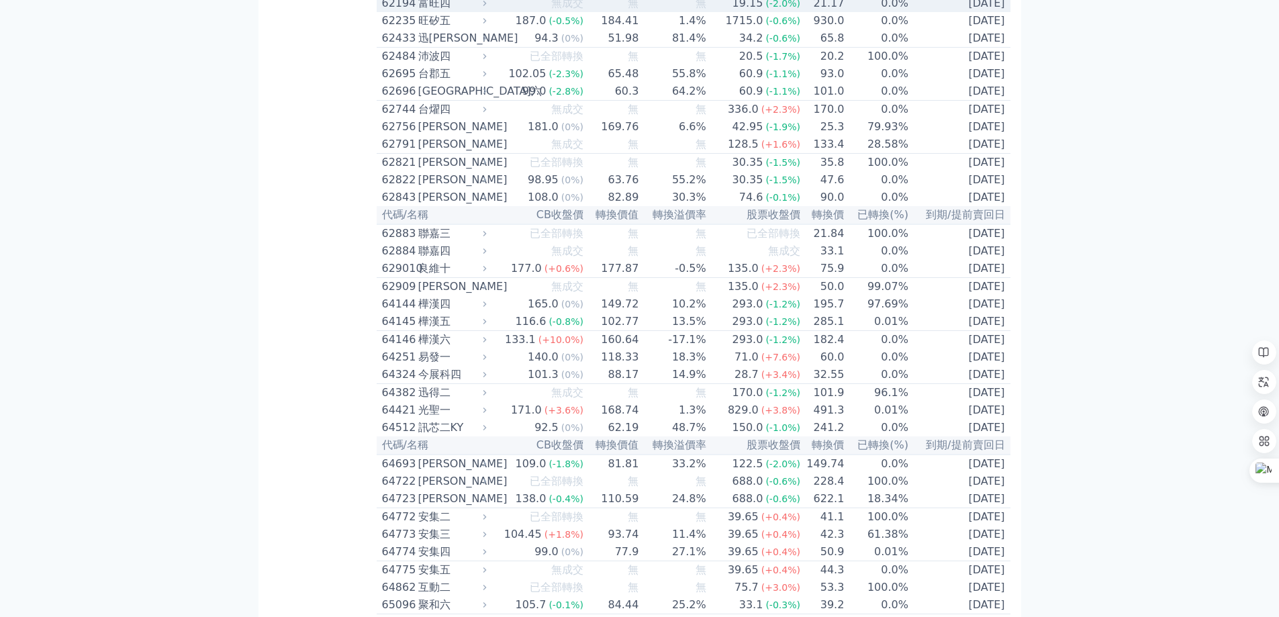
click at [393, 11] on div "62194" at bounding box center [398, 3] width 33 height 16
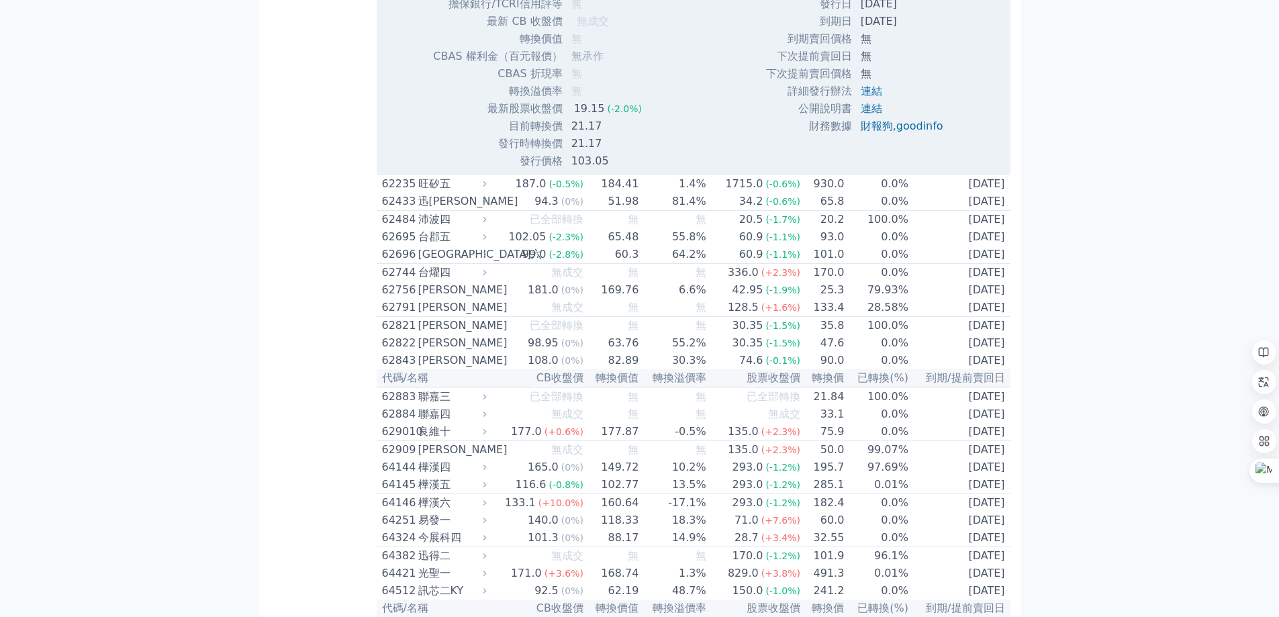
scroll to position [6088, 0]
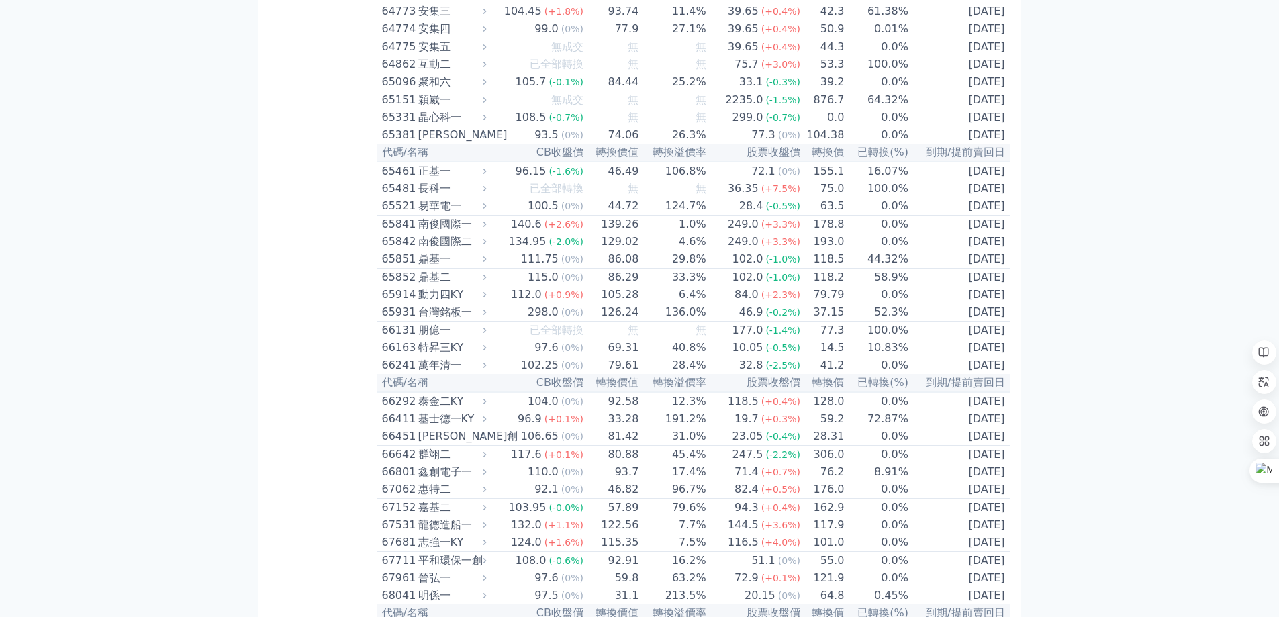
scroll to position [6625, 0]
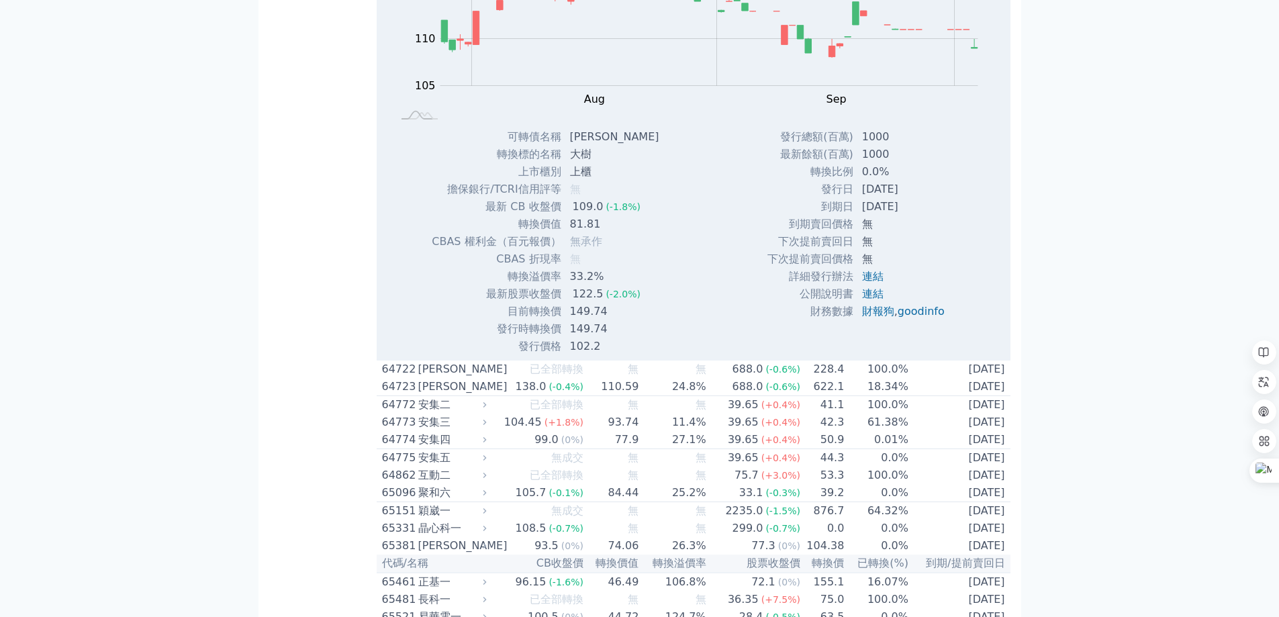
scroll to position [6893, 0]
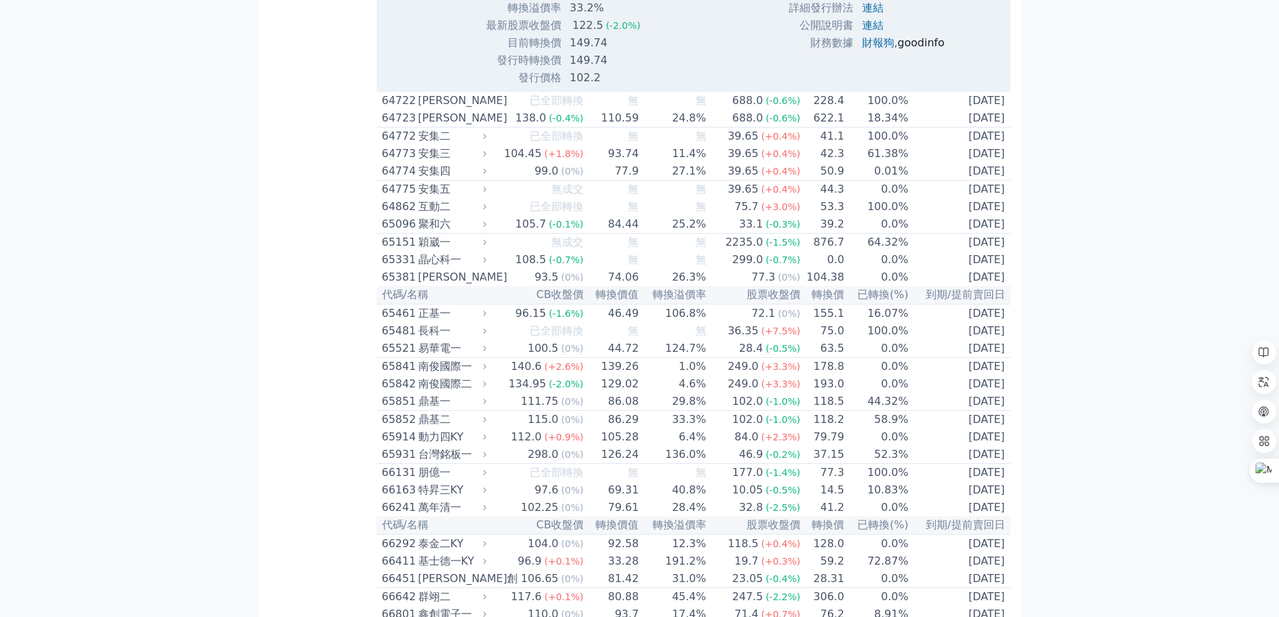
click at [914, 49] on link "goodinfo" at bounding box center [921, 42] width 47 height 13
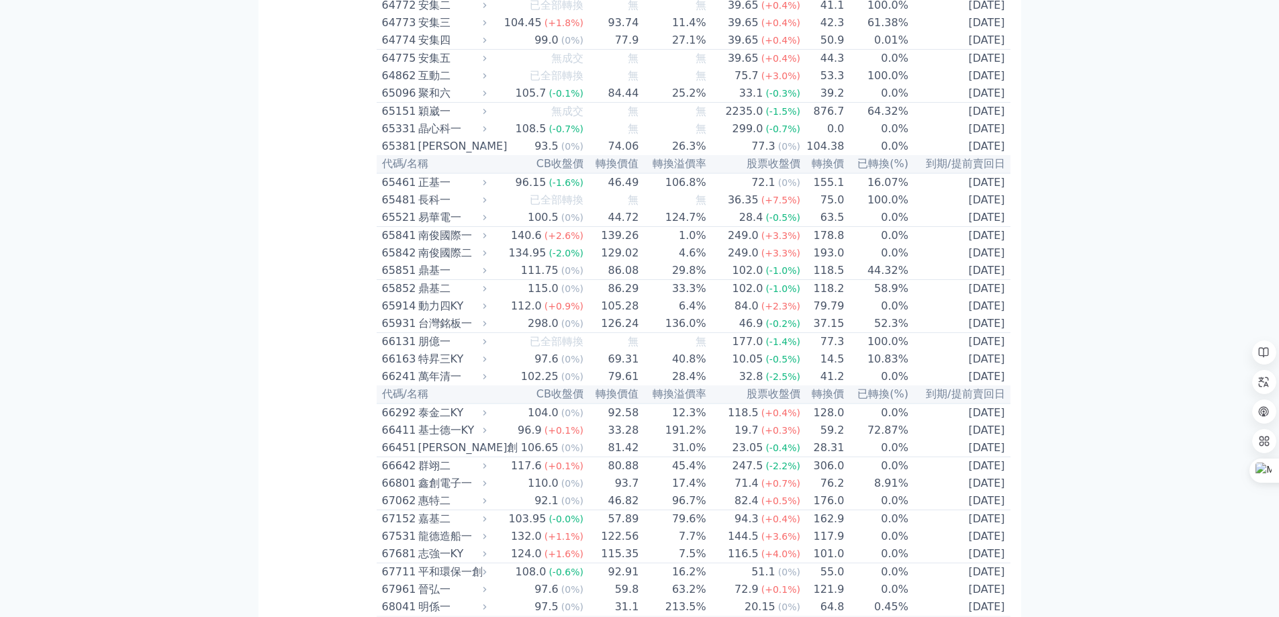
scroll to position [7251, 0]
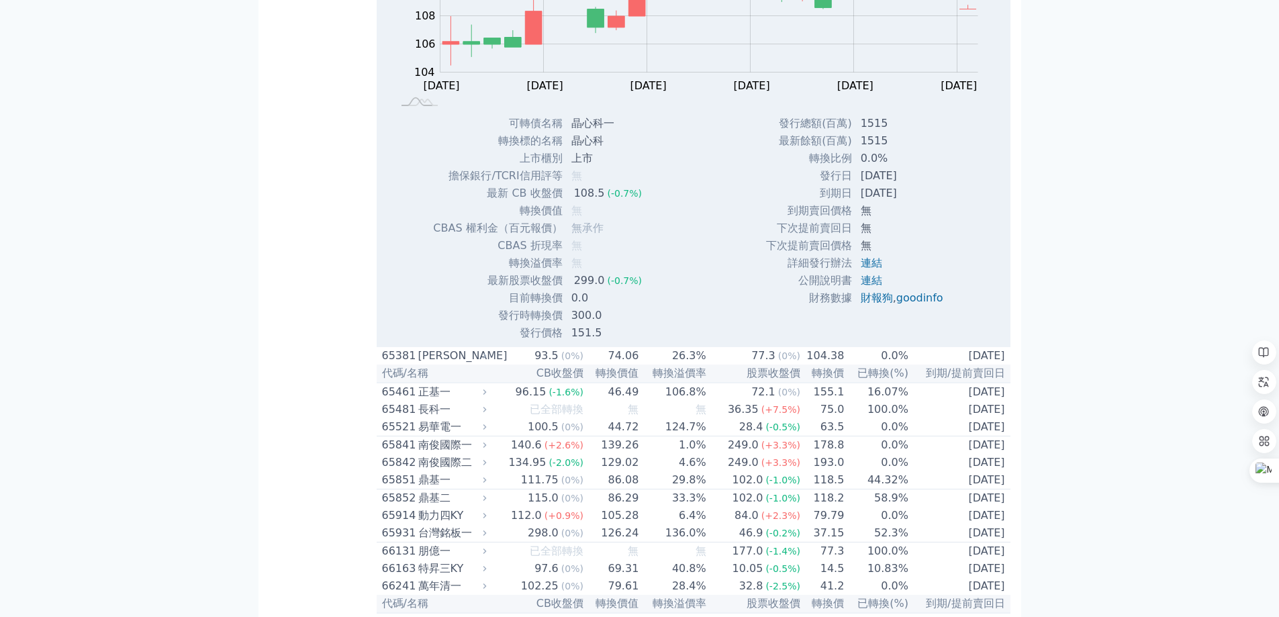
scroll to position [7699, 0]
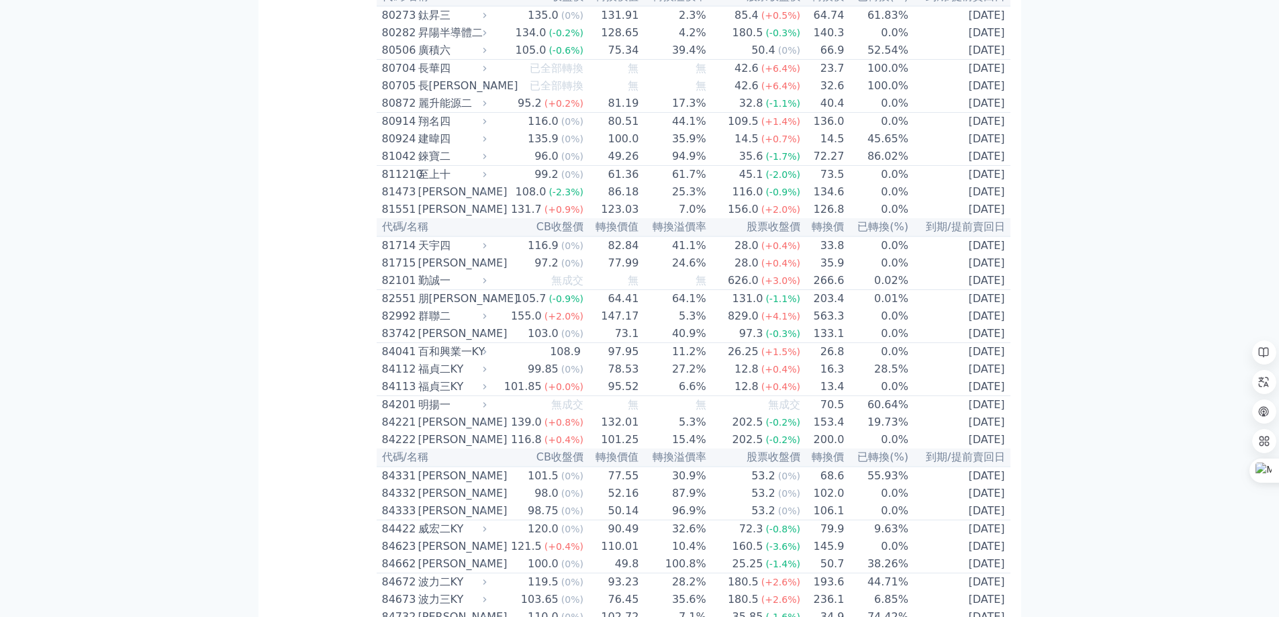
scroll to position [8594, 0]
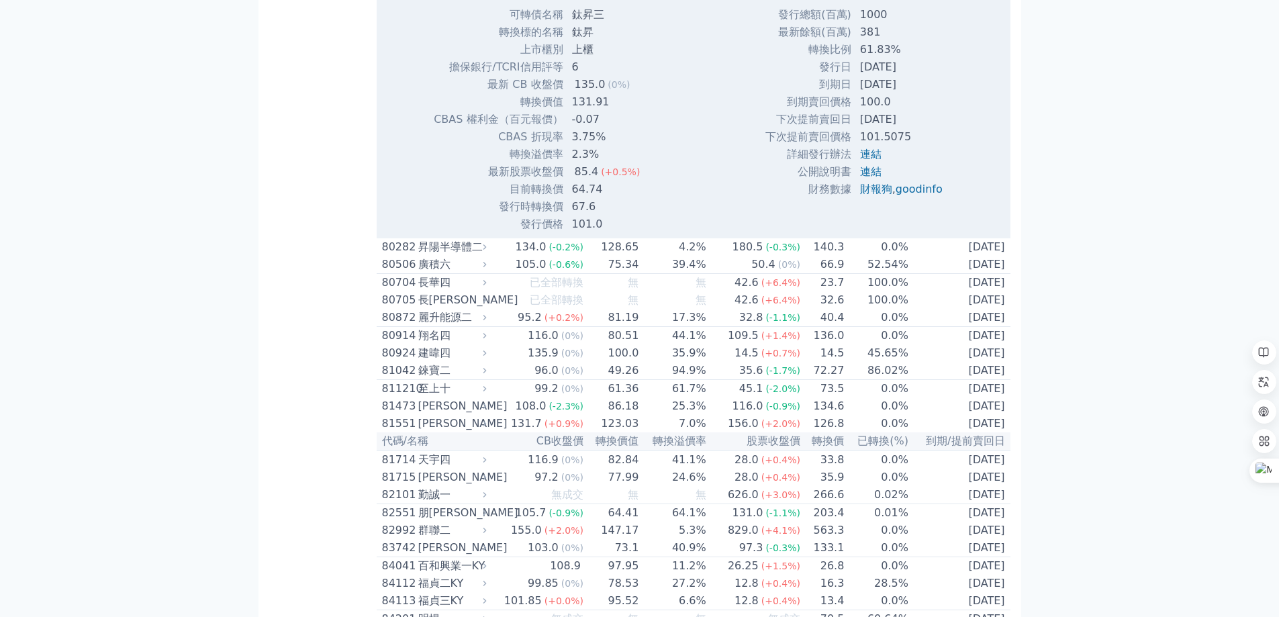
scroll to position [8683, 0]
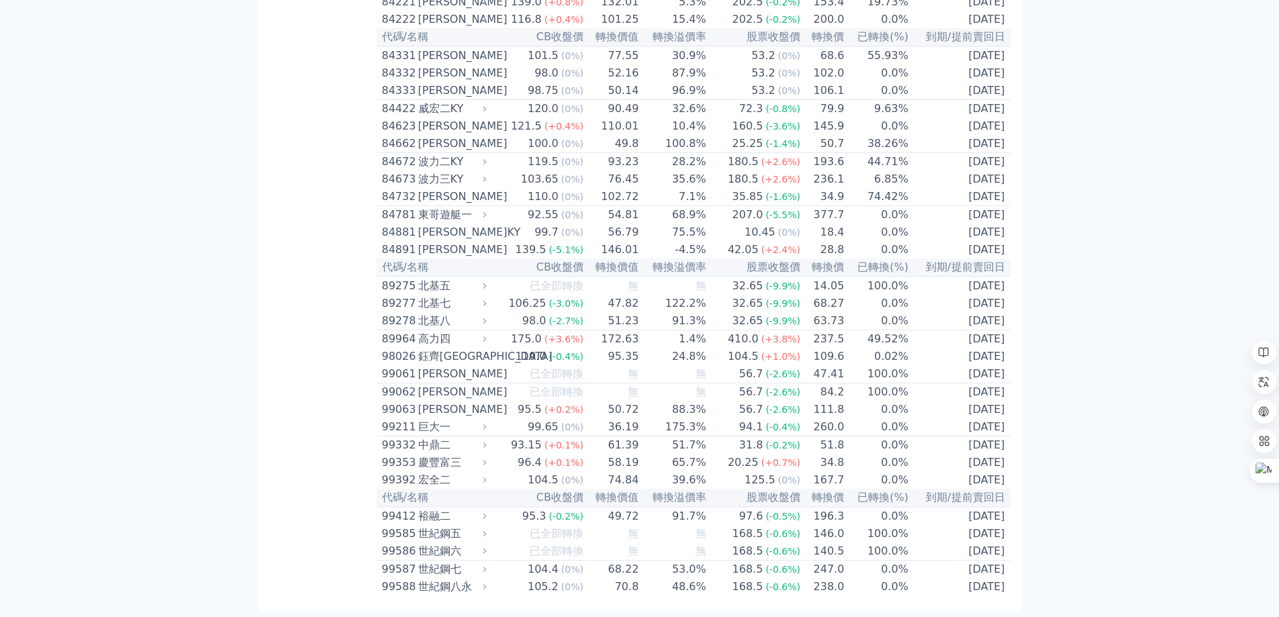
scroll to position [9042, 0]
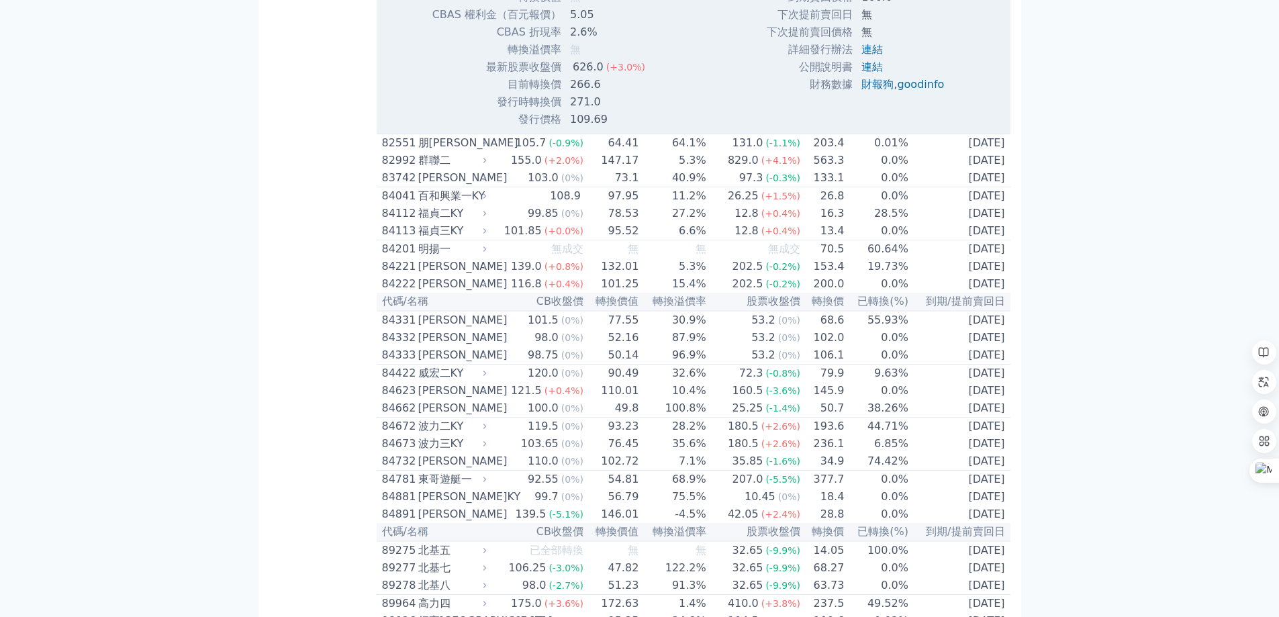
scroll to position [9221, 0]
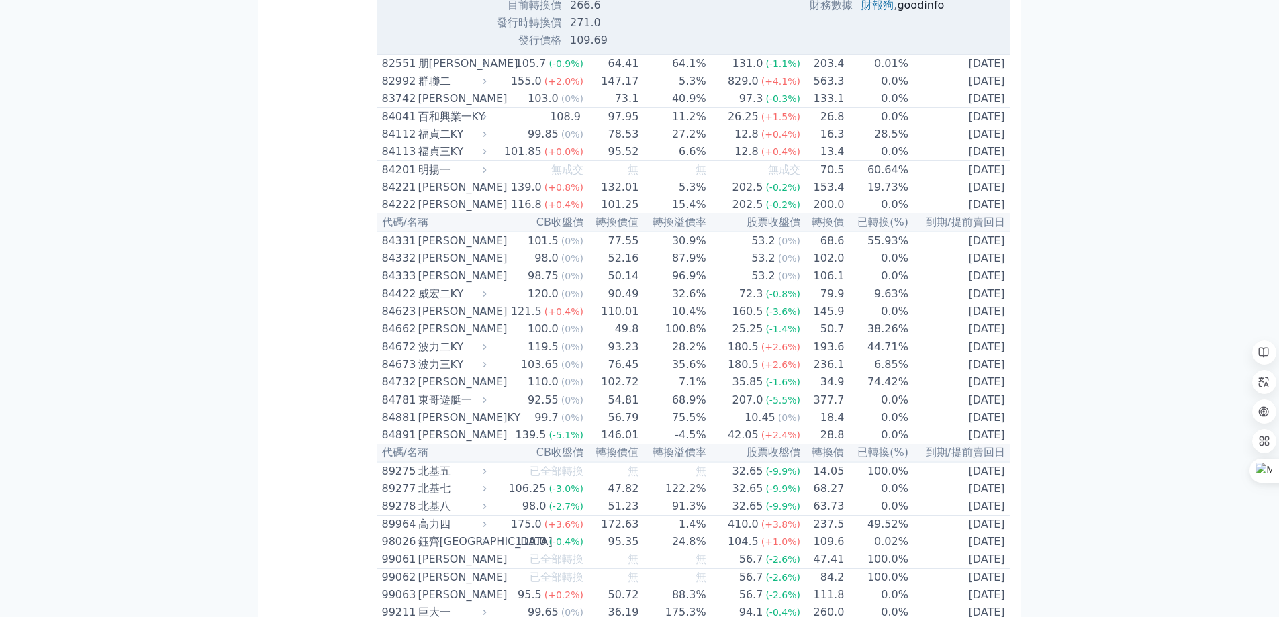
click at [925, 11] on link "goodinfo" at bounding box center [920, 5] width 47 height 13
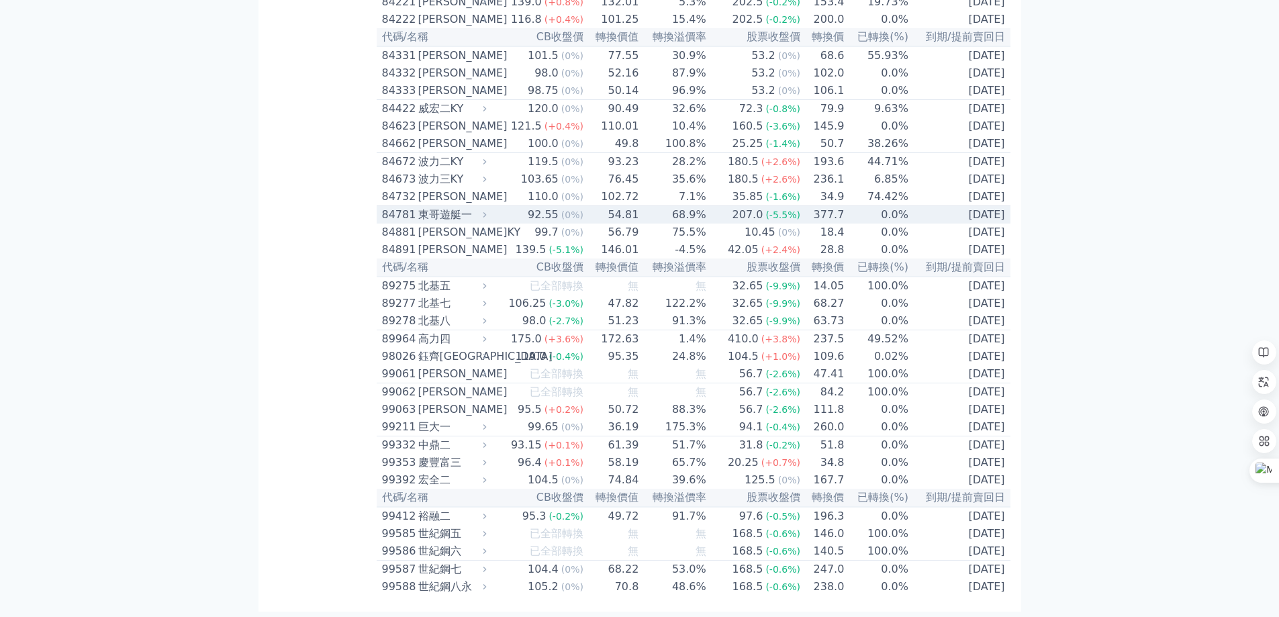
scroll to position [9554, 0]
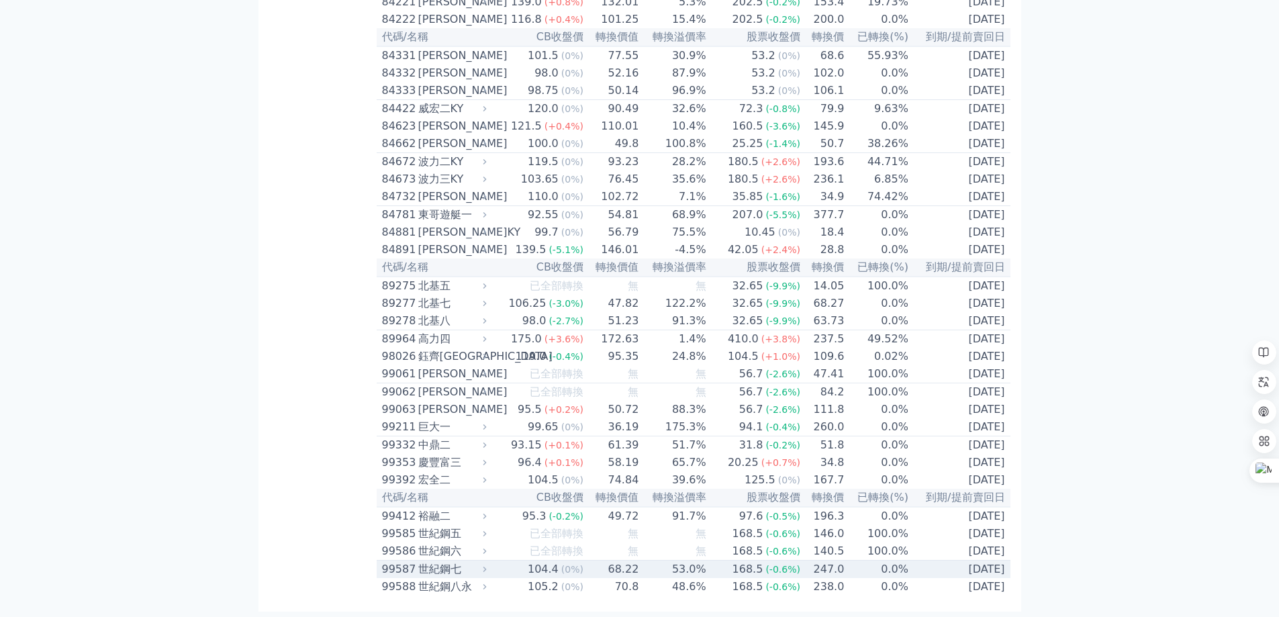
click at [408, 567] on div "99587" at bounding box center [398, 569] width 33 height 16
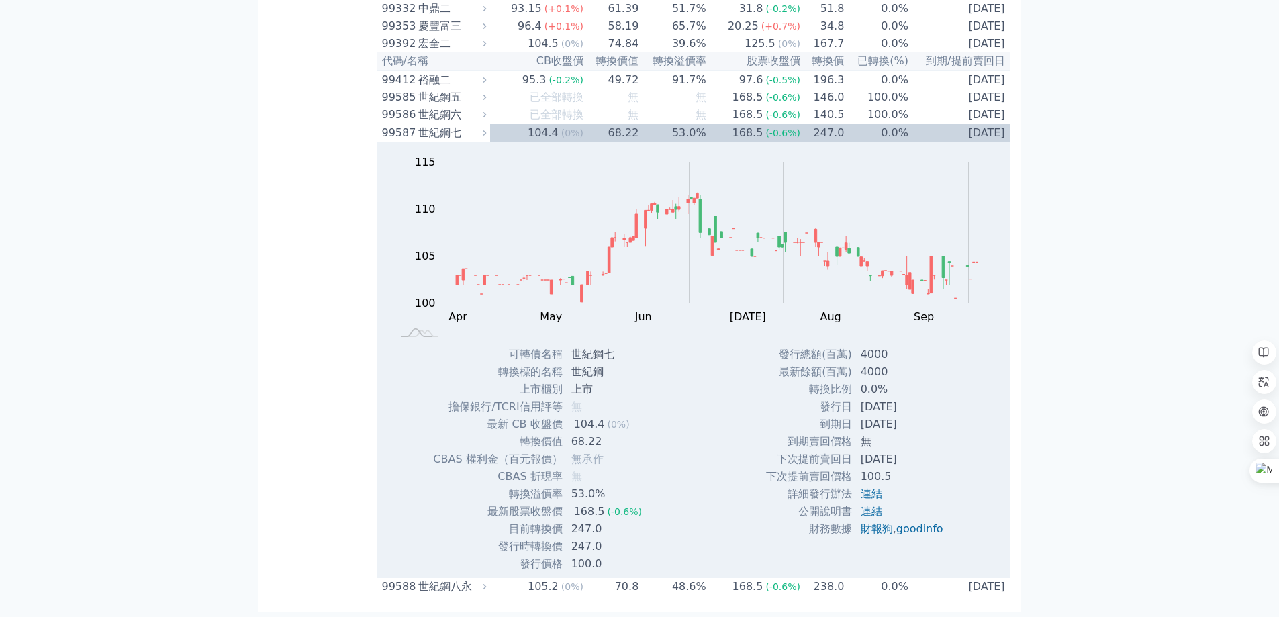
scroll to position [9990, 0]
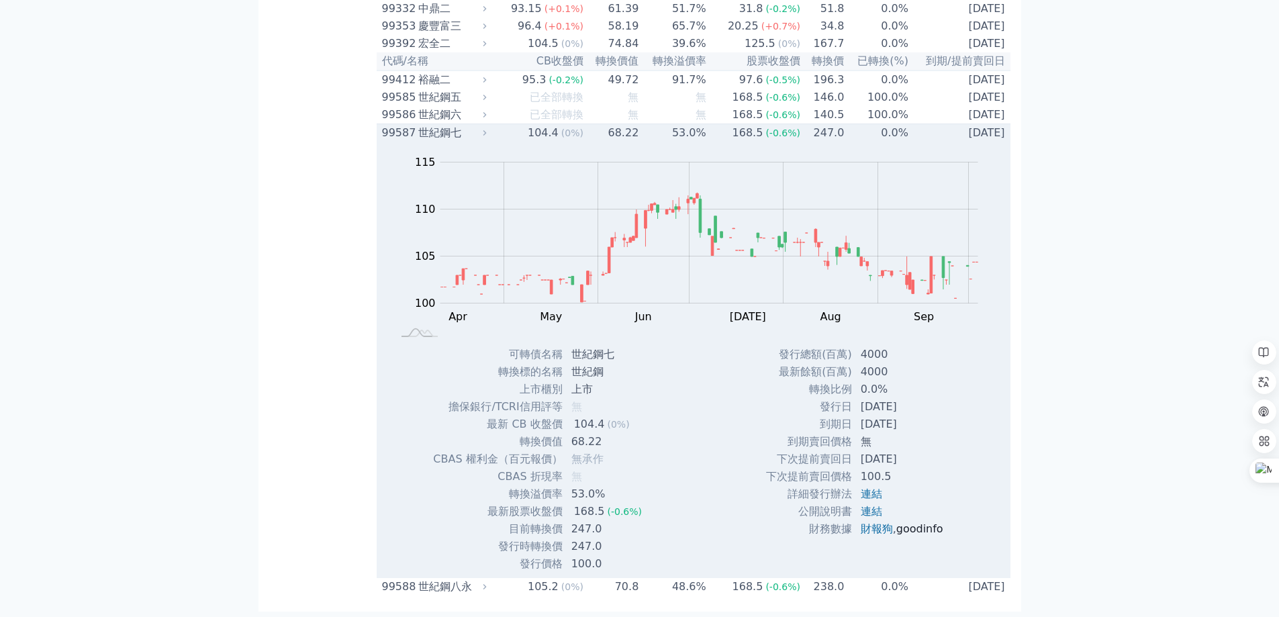
click at [915, 527] on link "goodinfo" at bounding box center [919, 528] width 47 height 13
click at [554, 132] on div "104.4" at bounding box center [543, 133] width 36 height 16
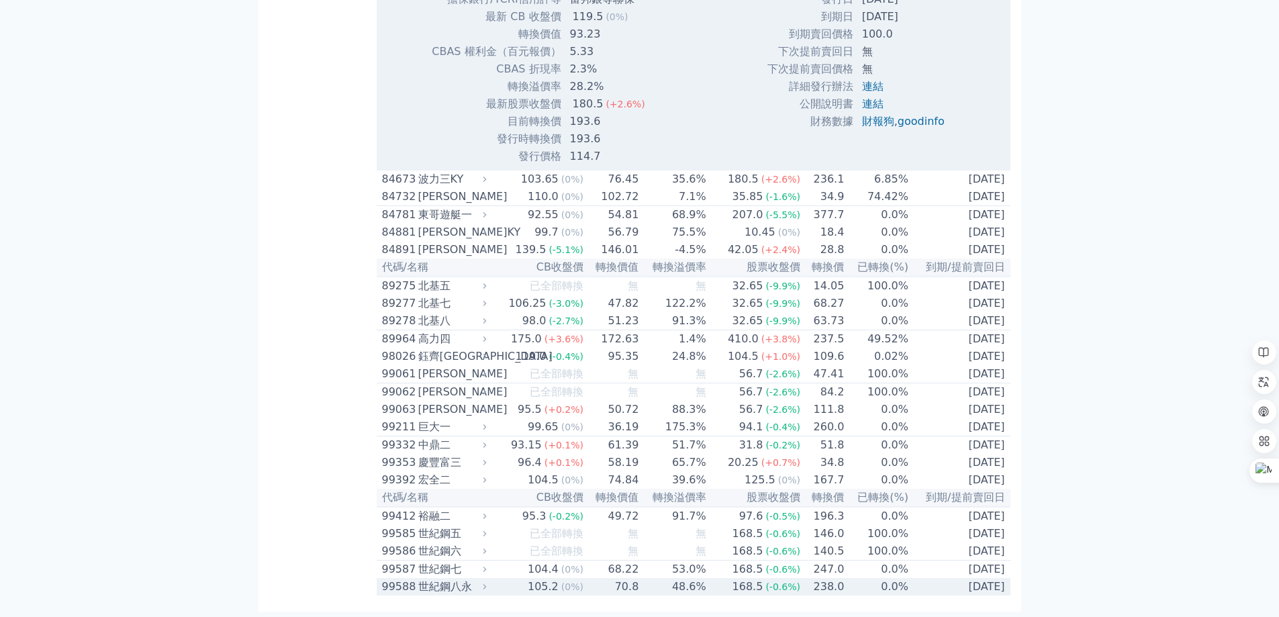
click at [502, 578] on td "105.2 (0%)" at bounding box center [537, 586] width 94 height 17
click at [752, 594] on div "168.5" at bounding box center [748, 587] width 36 height 16
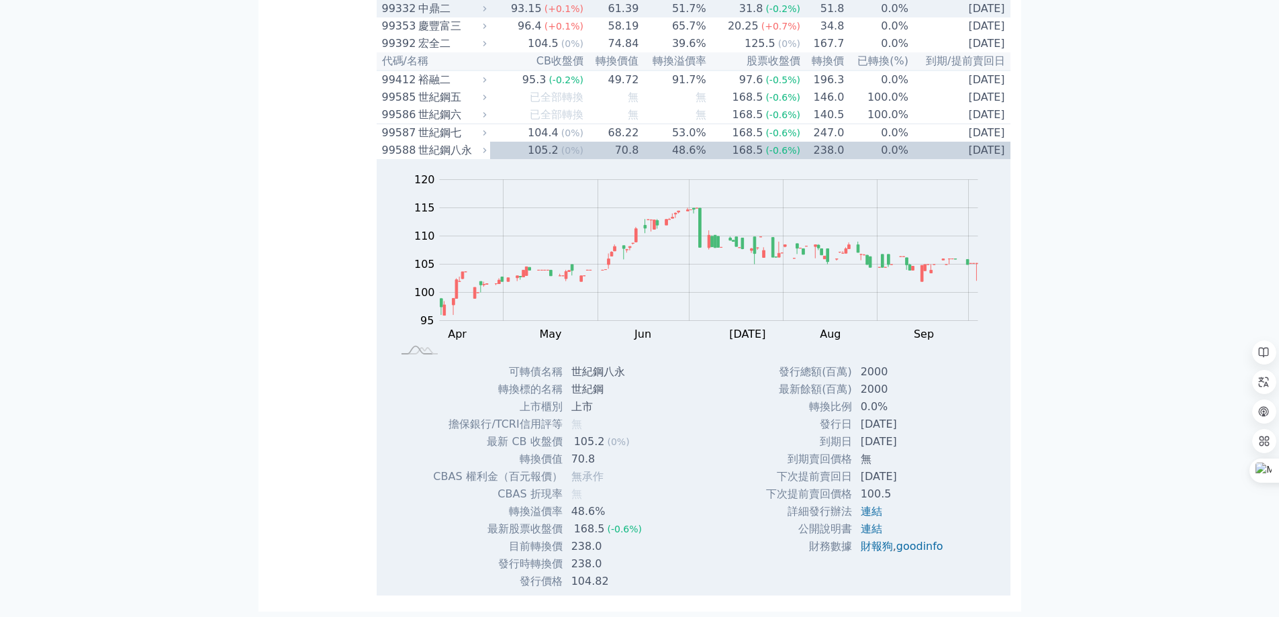
scroll to position [10427, 0]
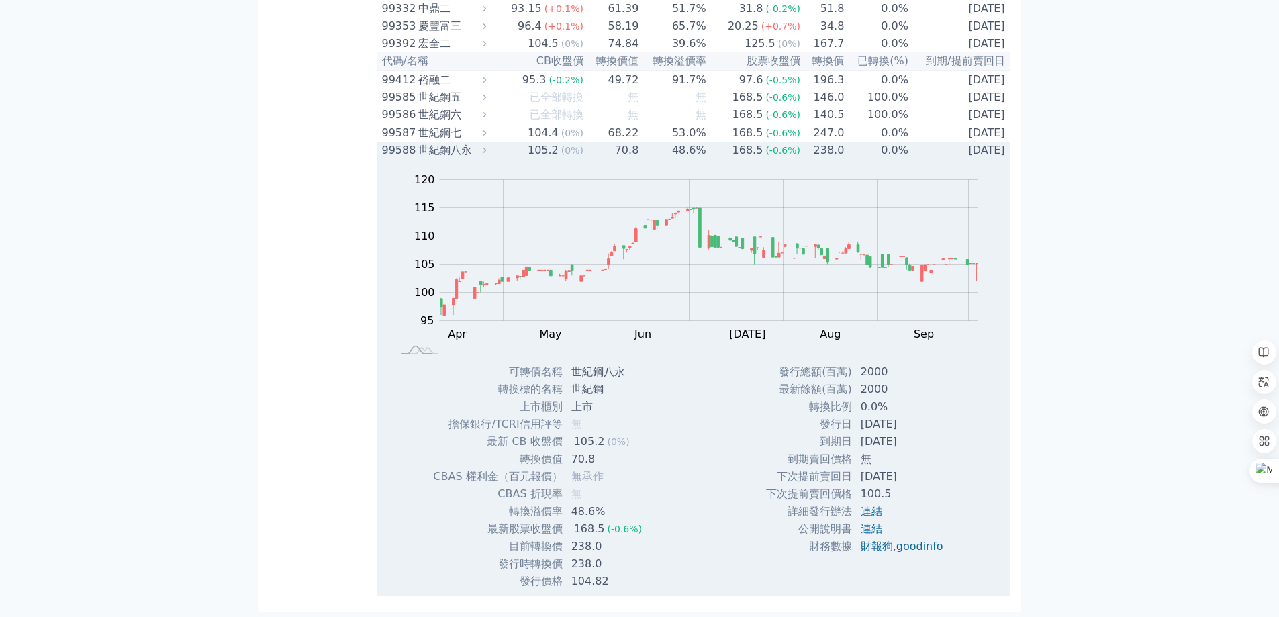
click at [438, 153] on div "世紀鋼八永" at bounding box center [451, 150] width 66 height 16
